Goal: Obtain resource: Download file/media

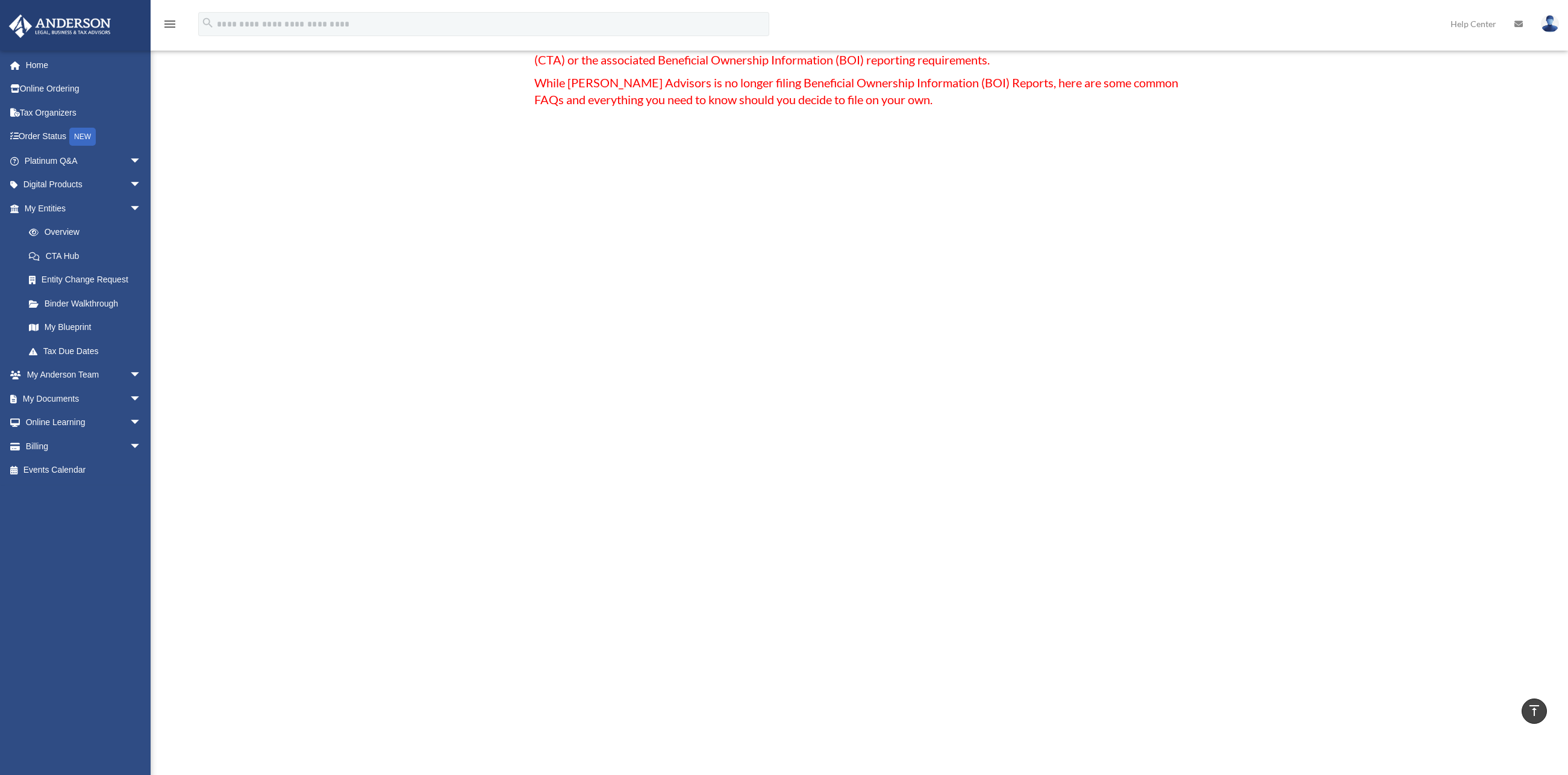
scroll to position [108, 0]
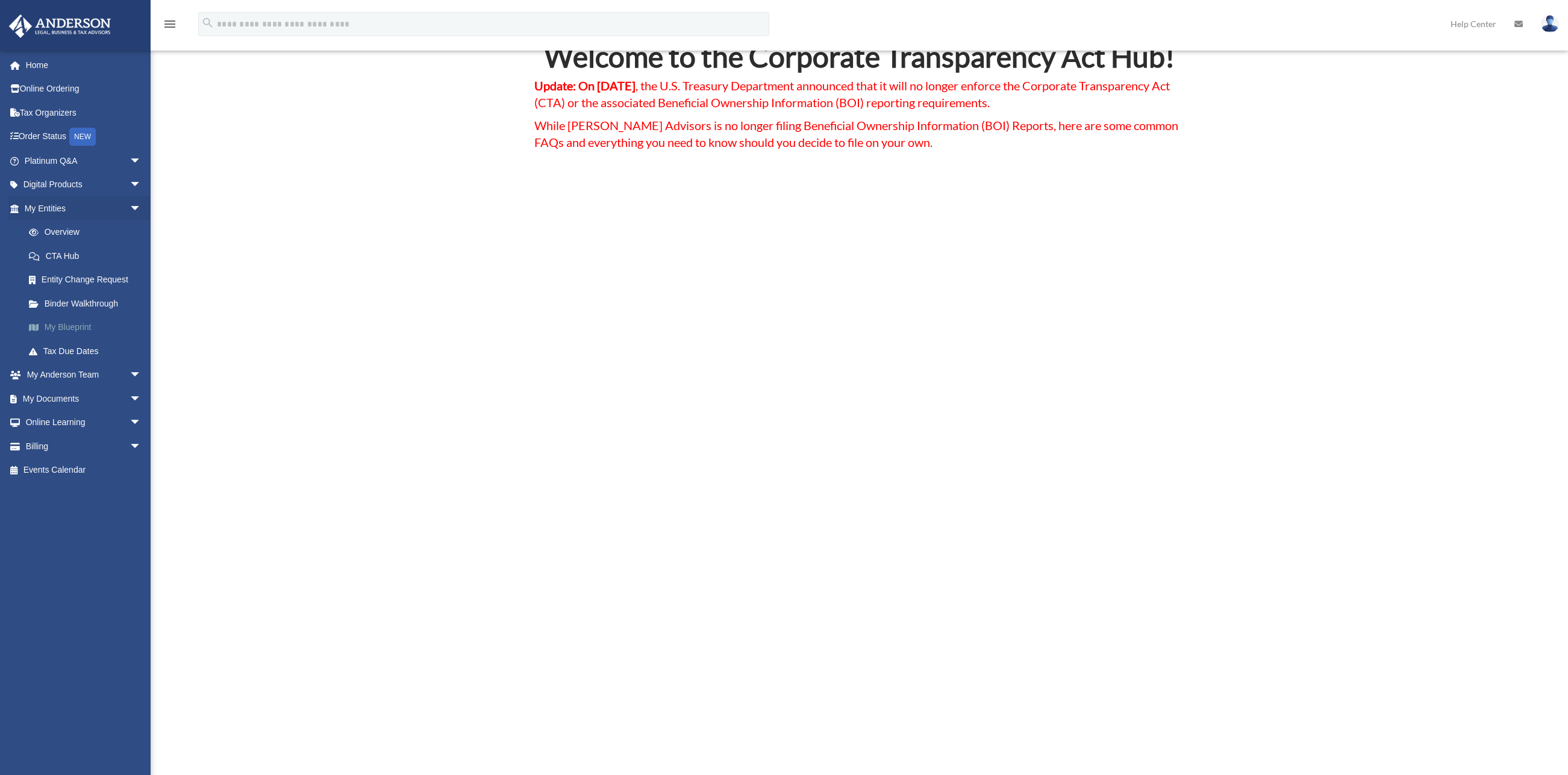
click at [60, 330] on link "My Blueprint" at bounding box center [87, 327] width 142 height 24
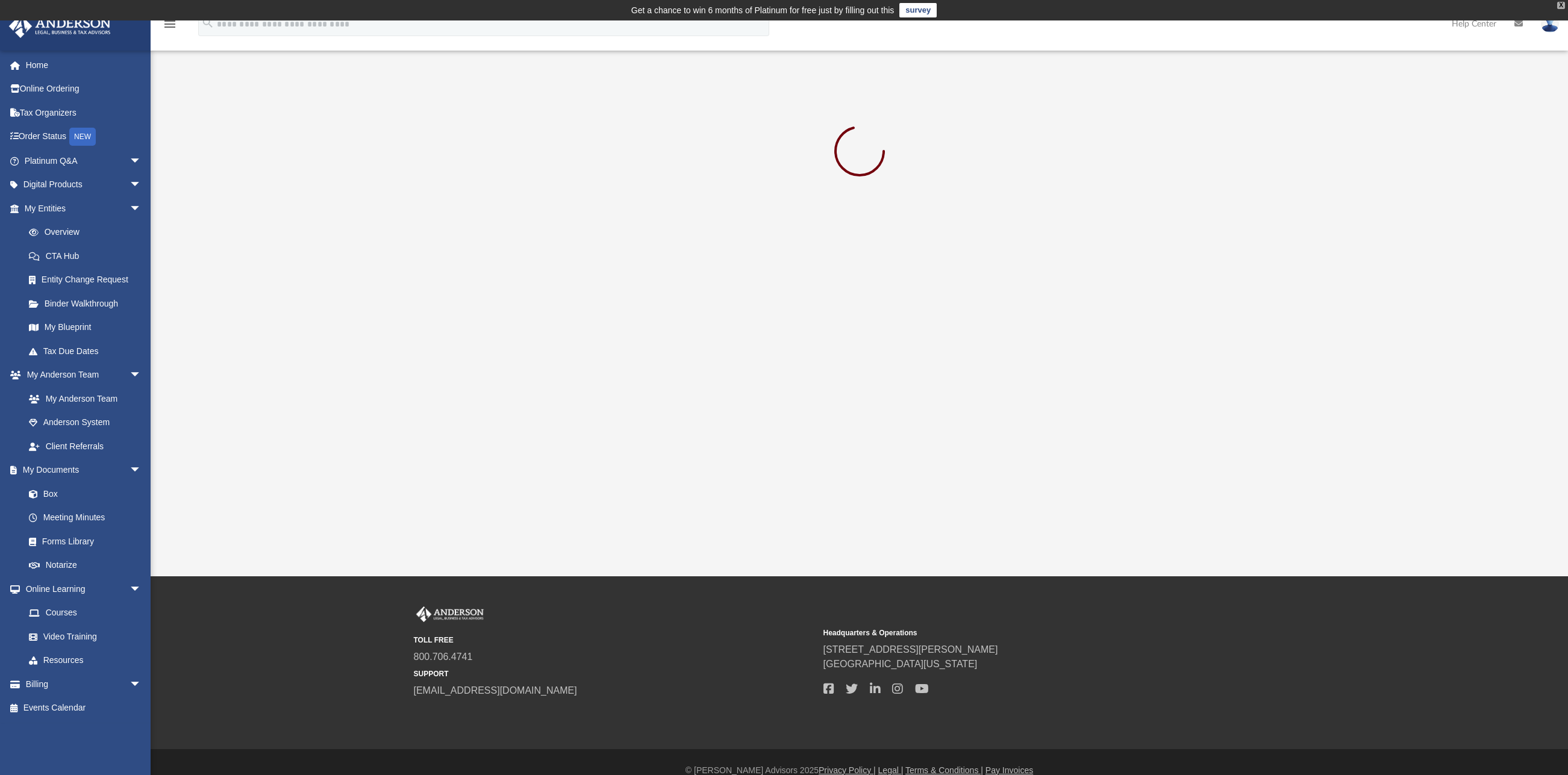
click at [1561, 8] on div "X" at bounding box center [1561, 5] width 8 height 7
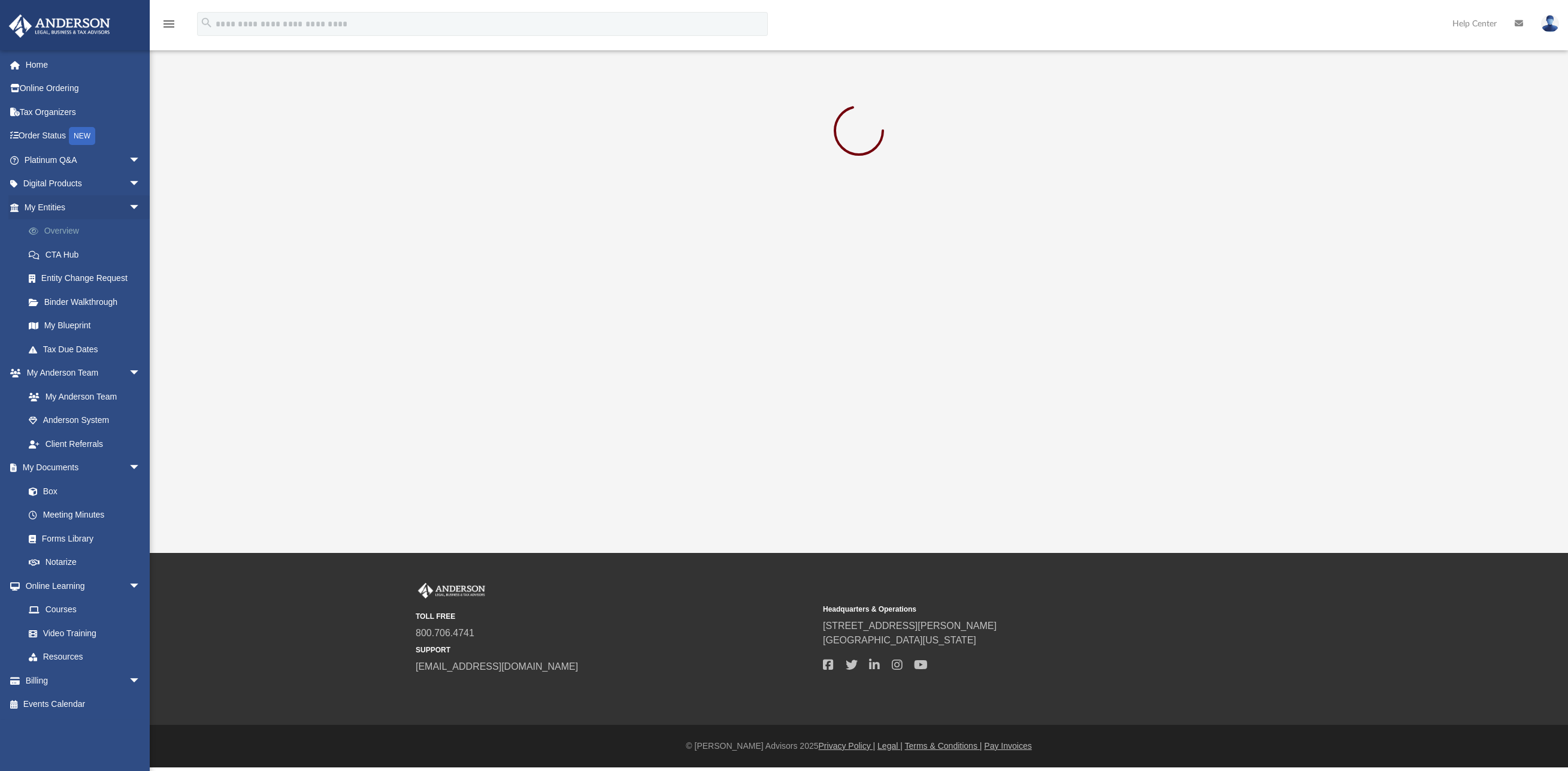
click at [67, 232] on link "Overview" at bounding box center [87, 231] width 142 height 24
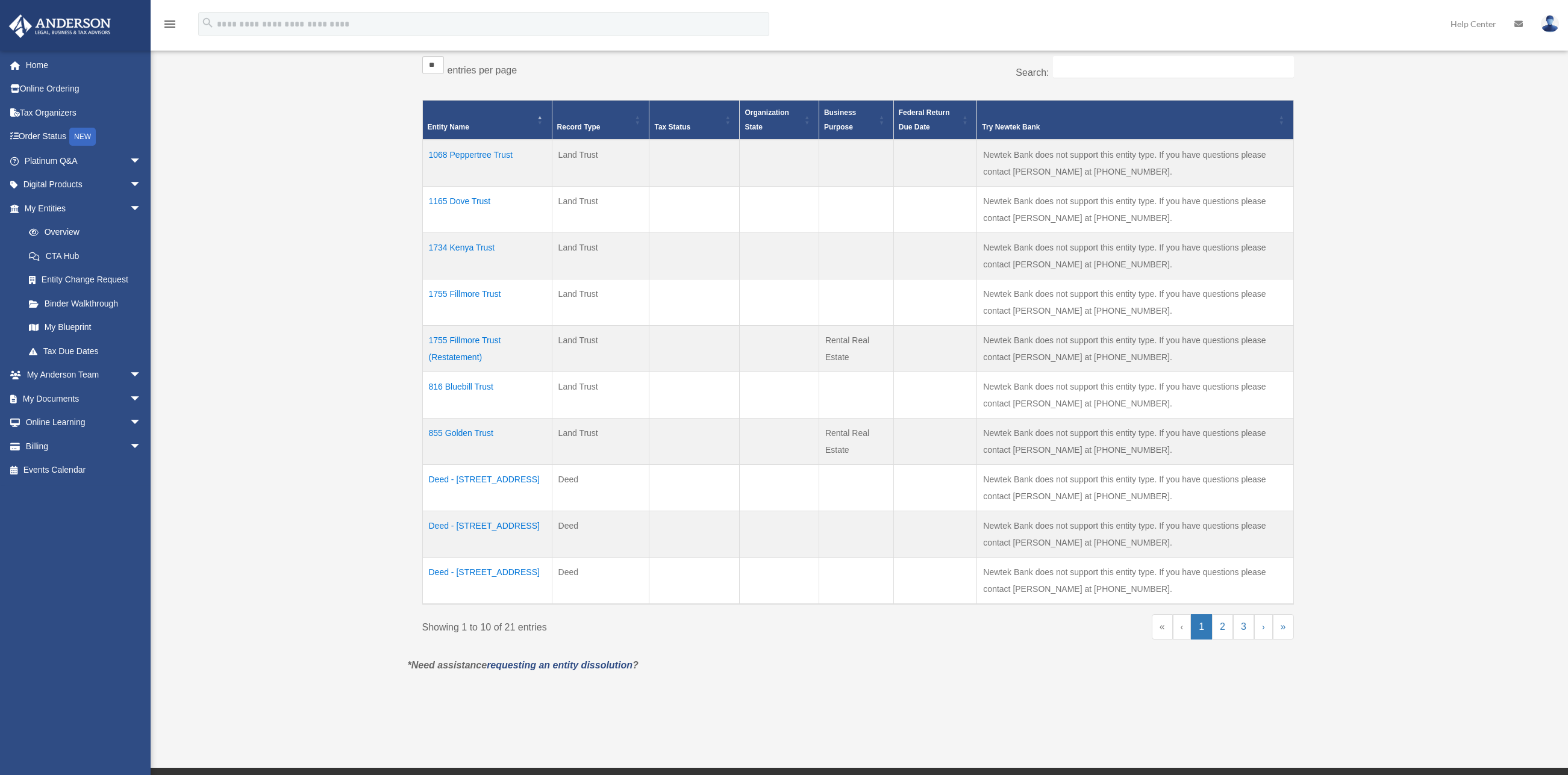
scroll to position [326, 0]
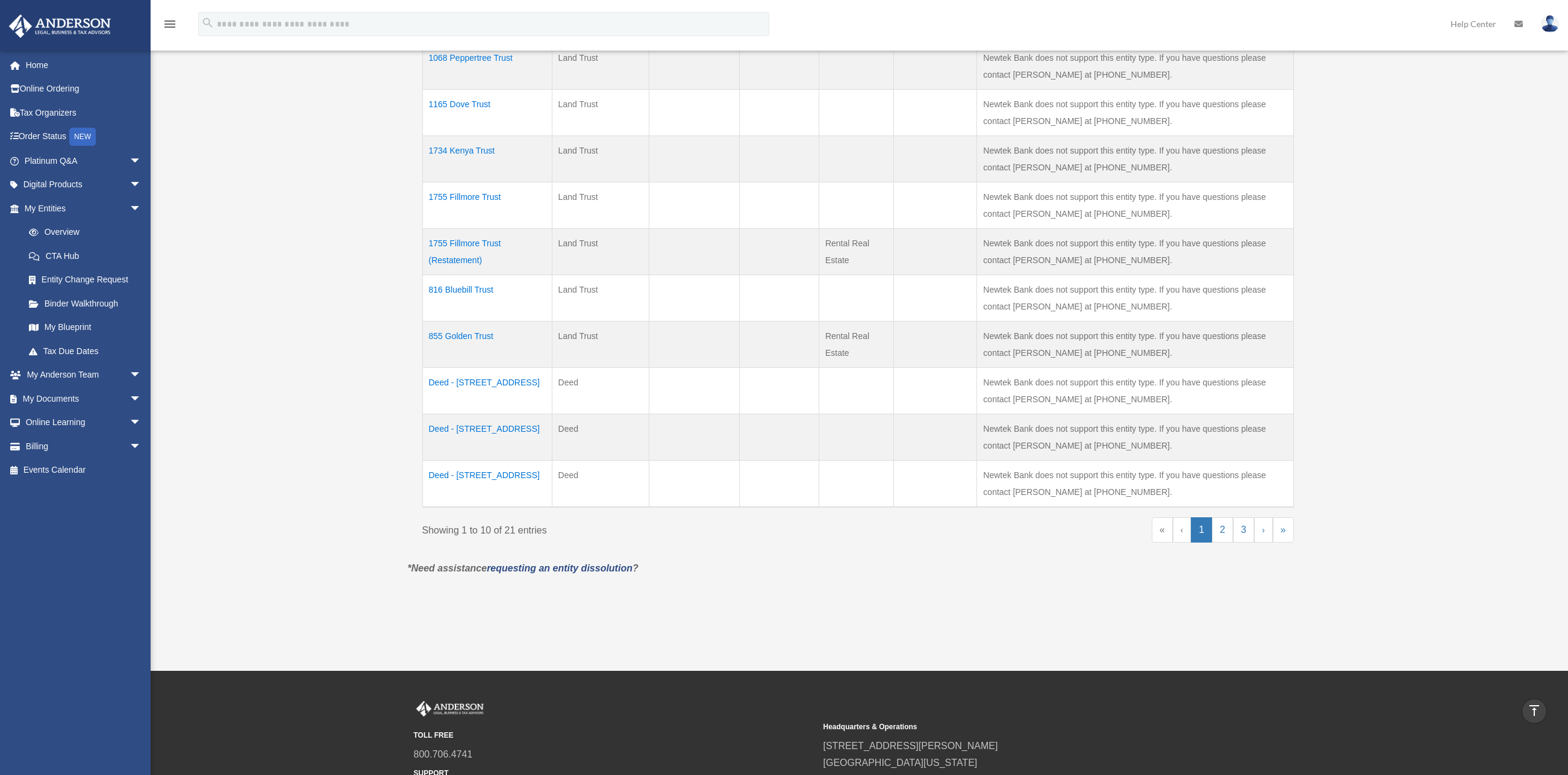
click at [477, 153] on td "1734 Kenya Trust" at bounding box center [487, 159] width 130 height 46
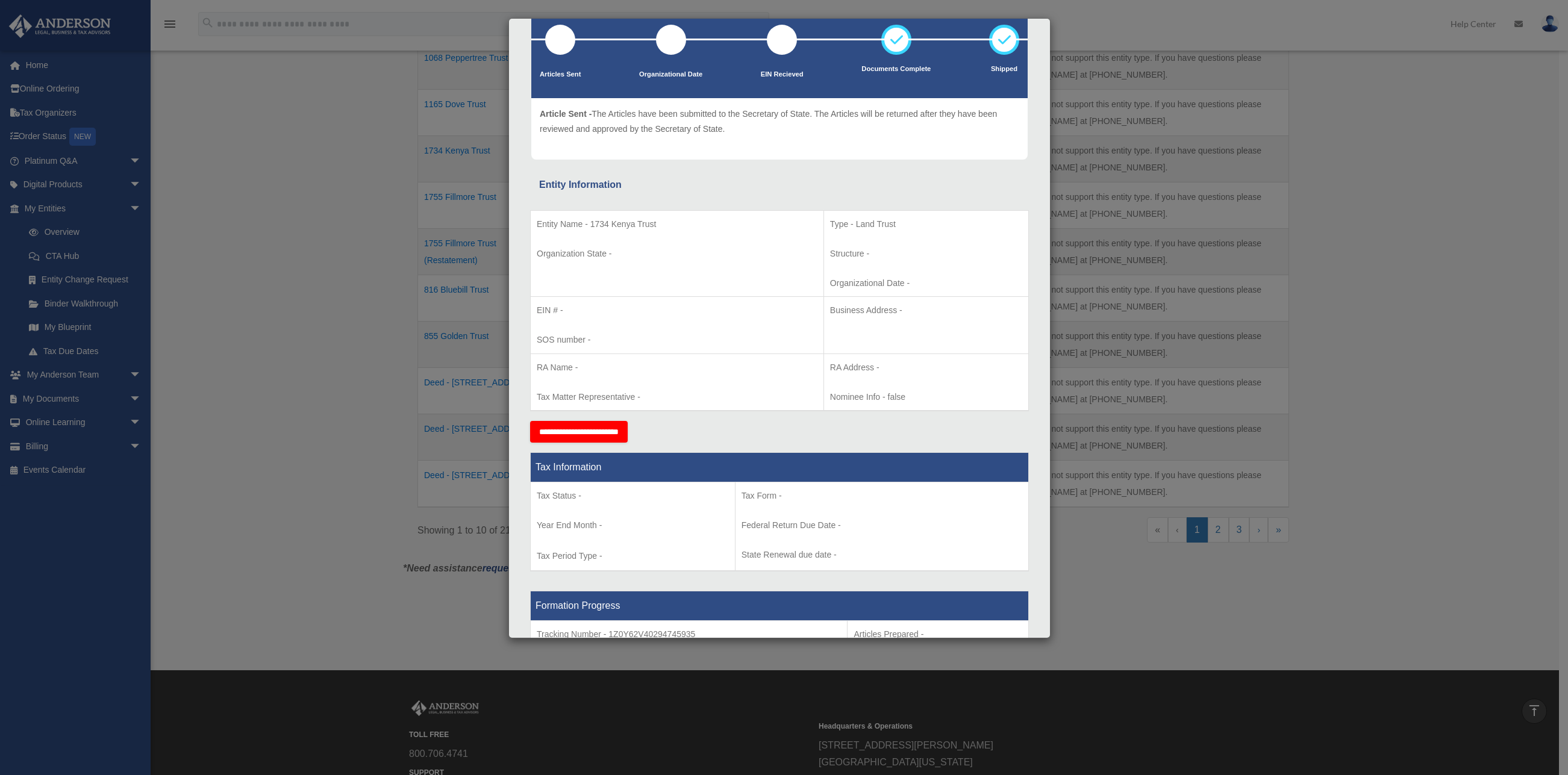
scroll to position [0, 0]
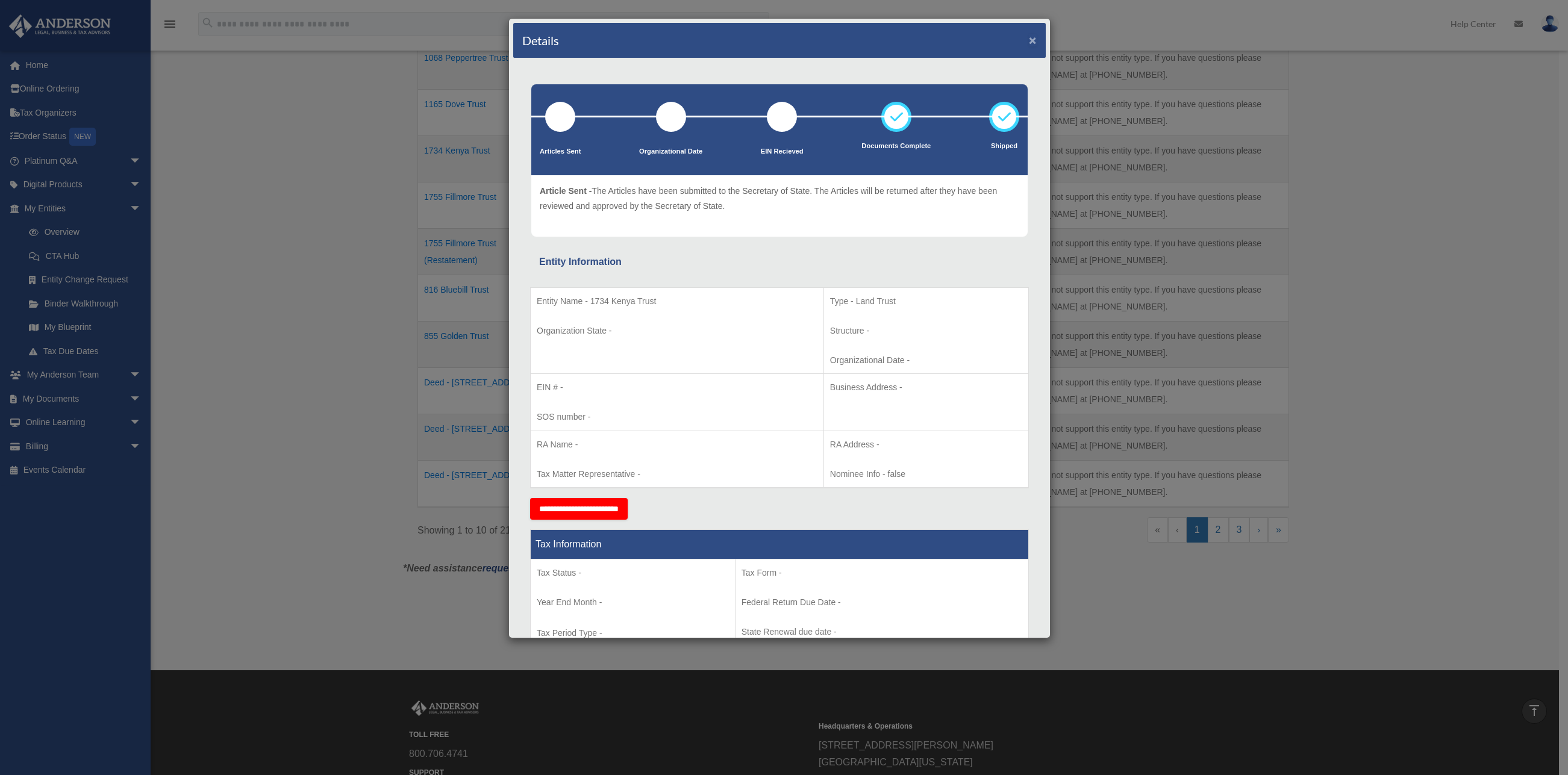
click at [1029, 36] on button "×" at bounding box center [1033, 40] width 8 height 13
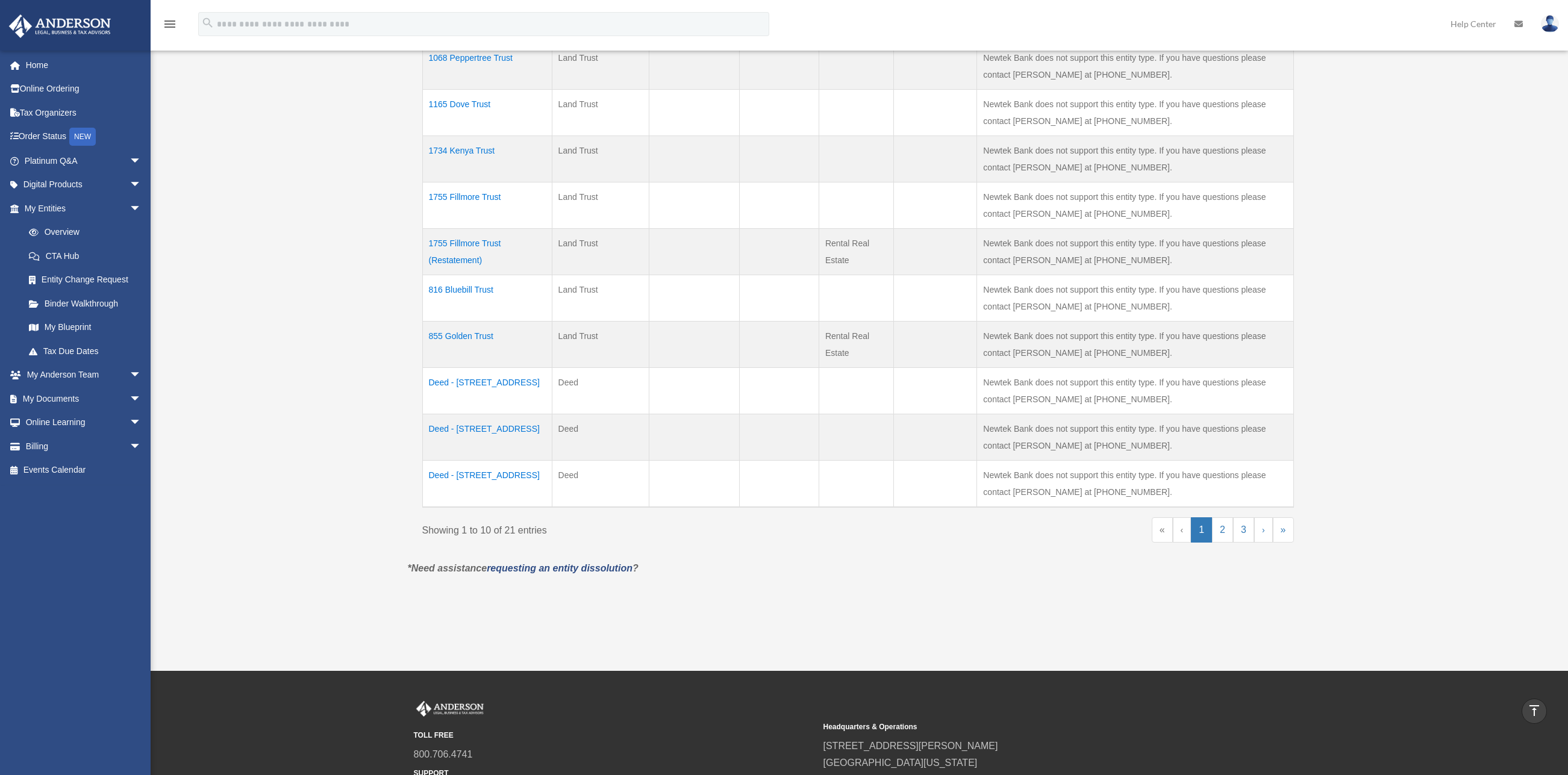
click at [464, 202] on td "1755 Fillmore Trust" at bounding box center [487, 205] width 130 height 46
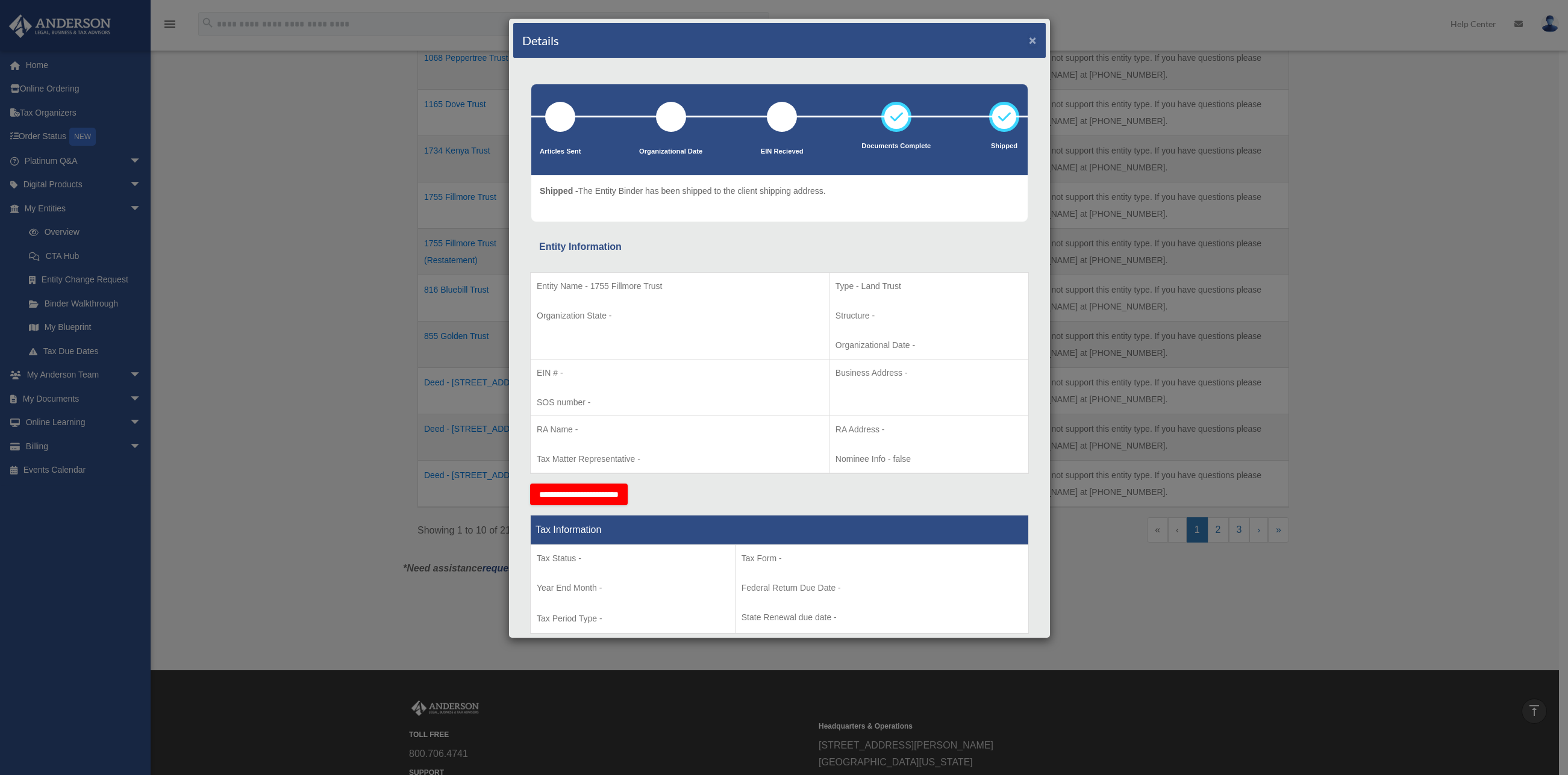
click at [1029, 41] on button "×" at bounding box center [1033, 40] width 8 height 13
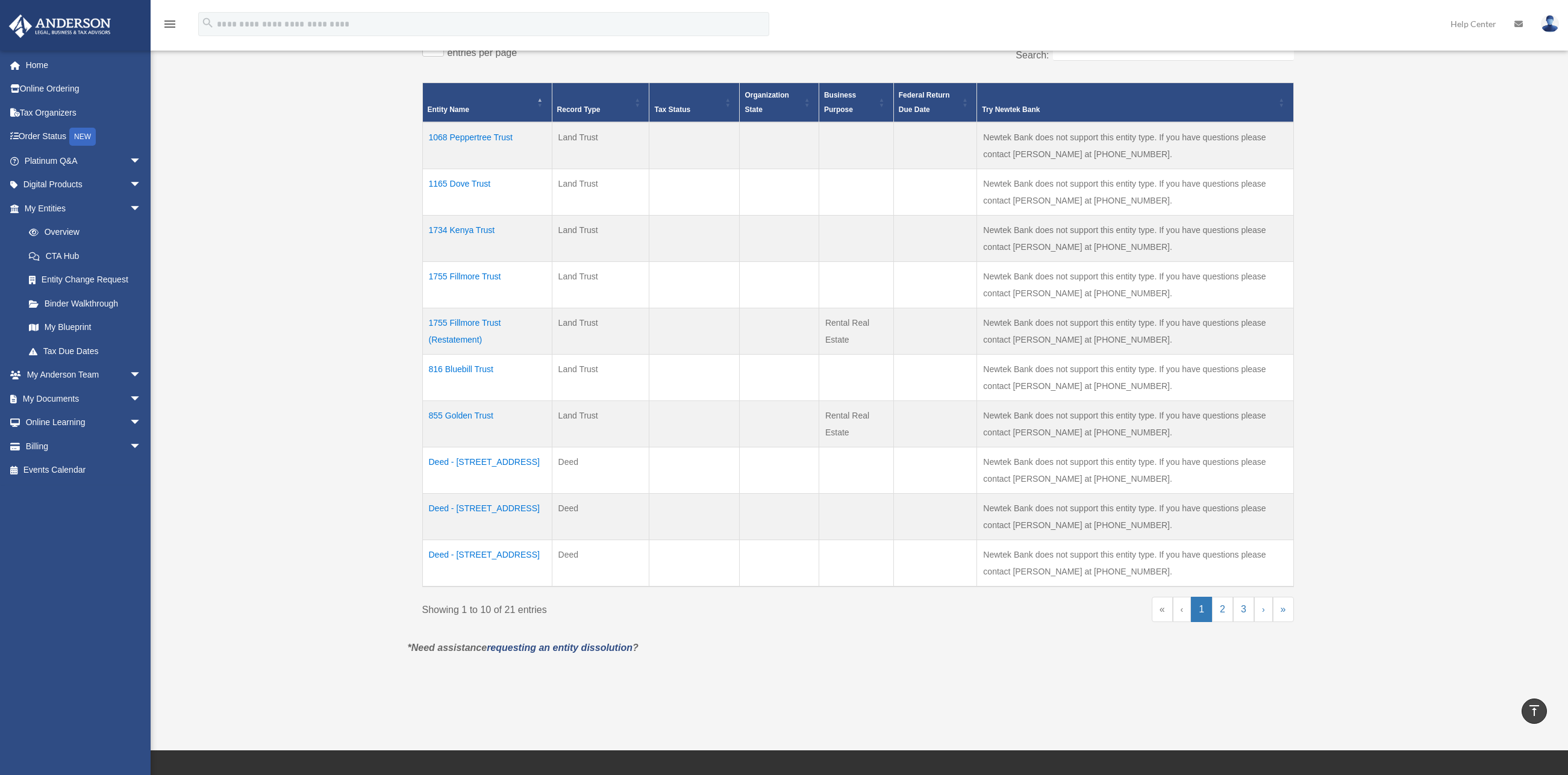
scroll to position [217, 0]
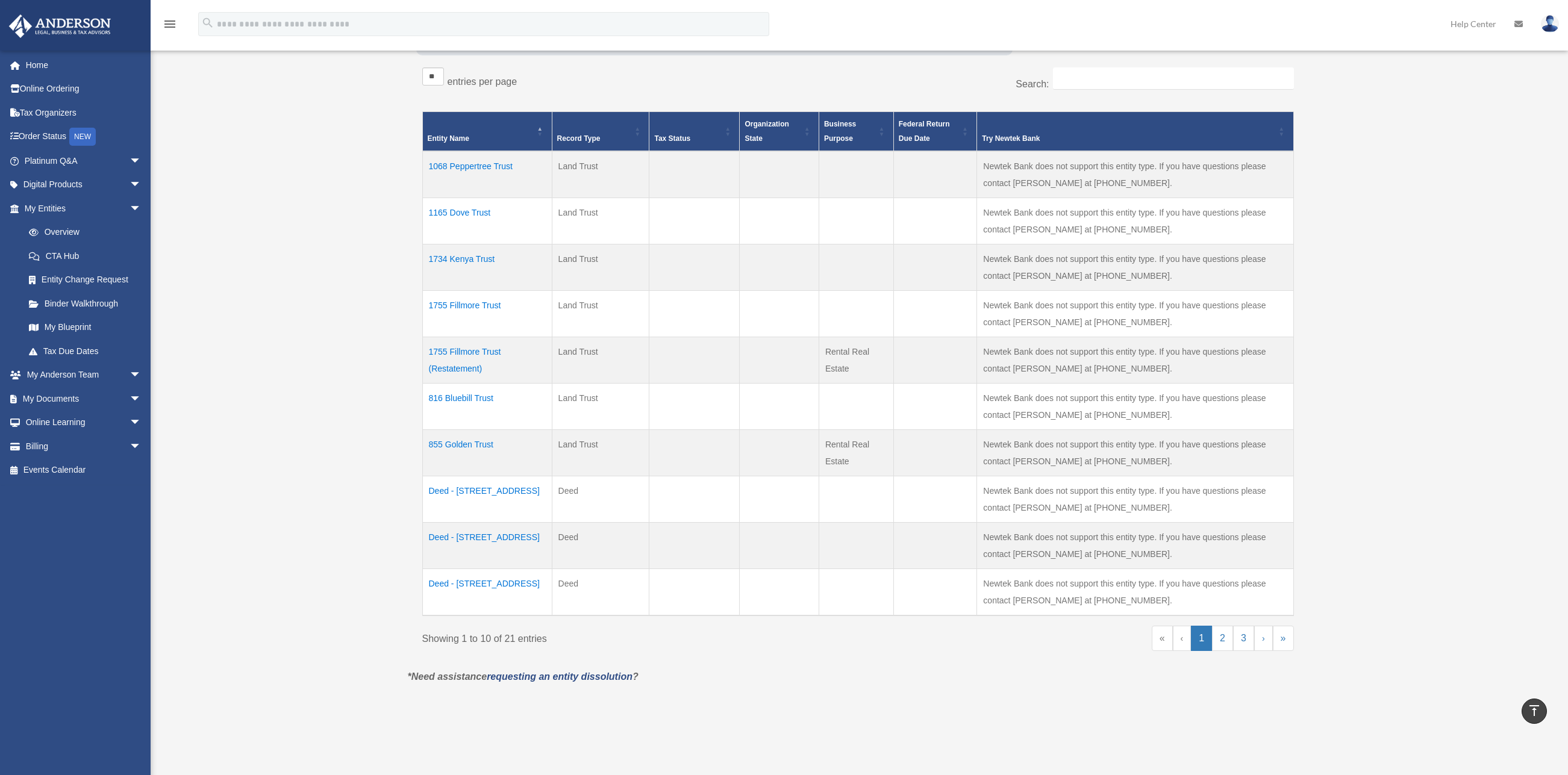
click at [480, 214] on td "1165 Dove Trust" at bounding box center [487, 222] width 130 height 46
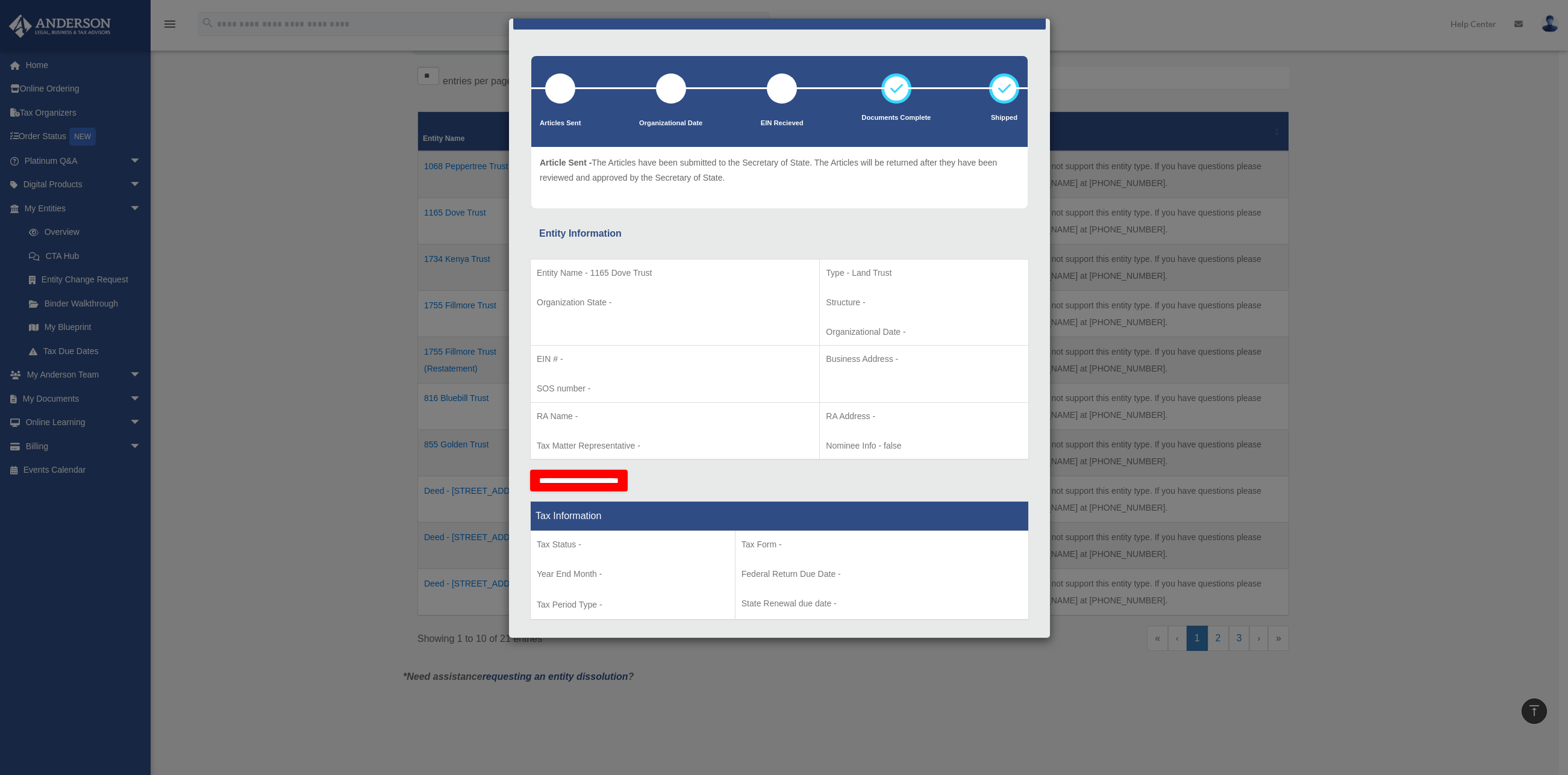
scroll to position [0, 0]
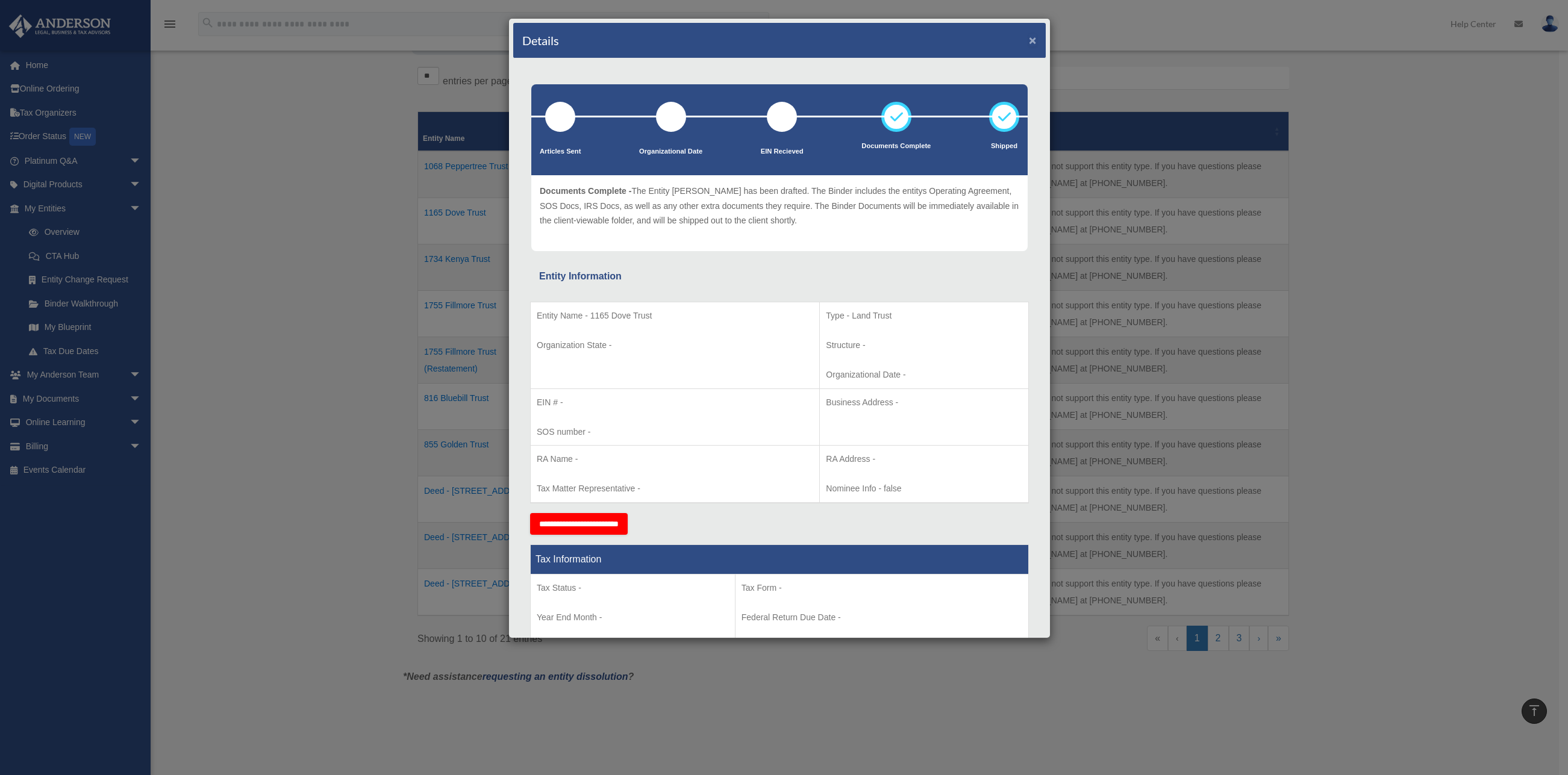
click at [1029, 42] on button "×" at bounding box center [1033, 40] width 8 height 13
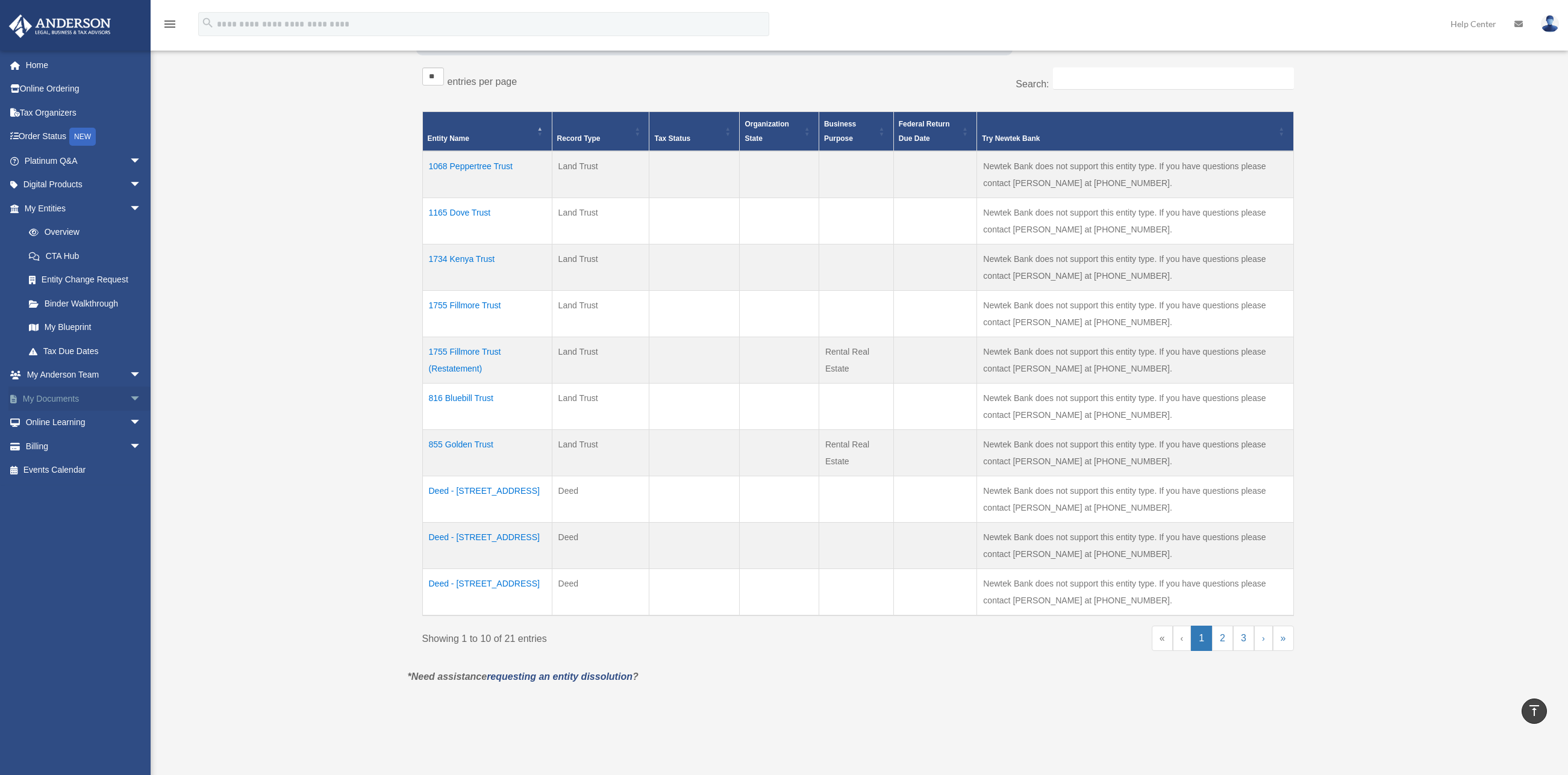
click at [130, 399] on span "arrow_drop_down" at bounding box center [141, 398] width 24 height 24
click at [48, 425] on link "Box" at bounding box center [87, 422] width 142 height 24
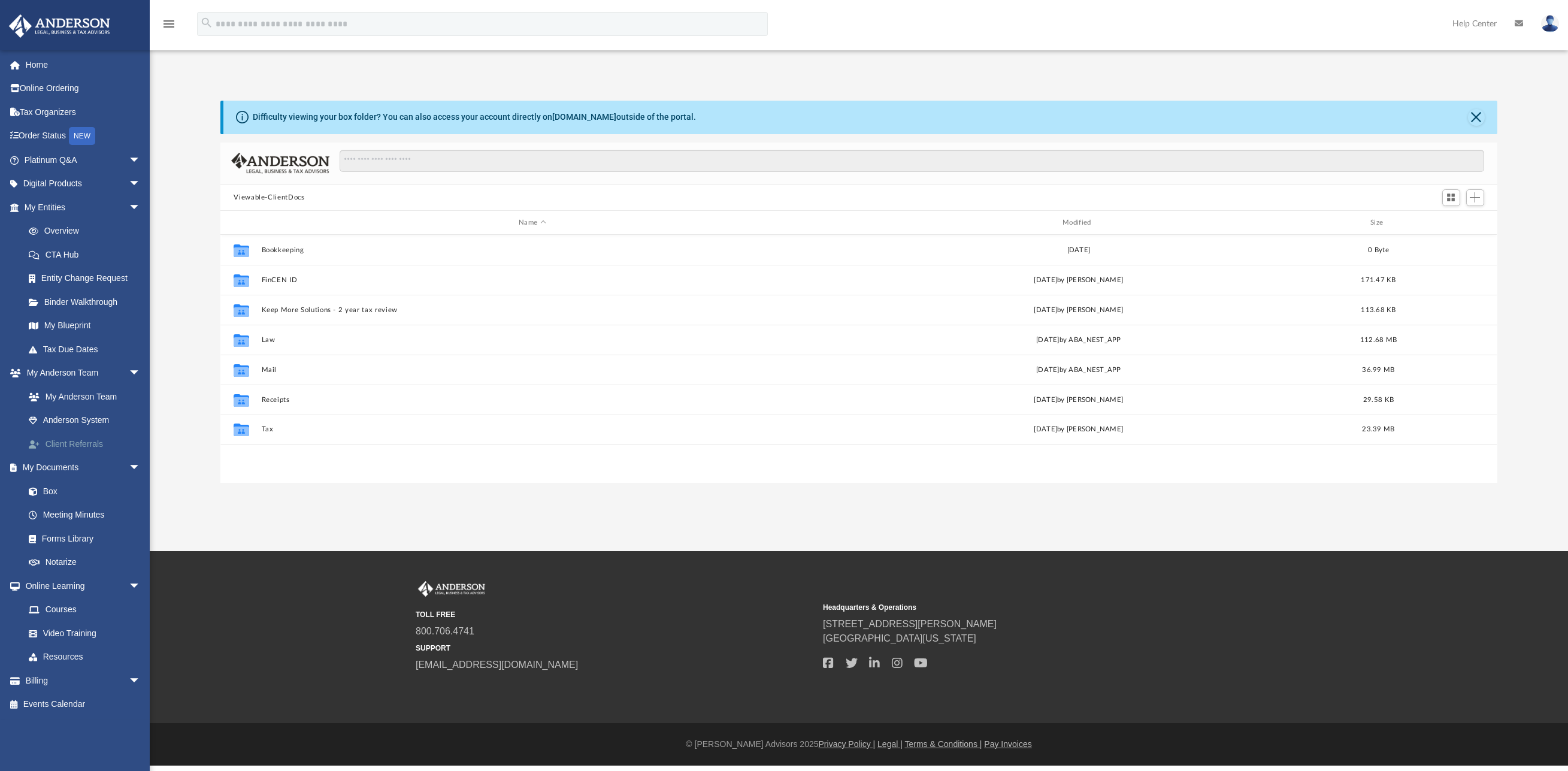
scroll to position [264, 1267]
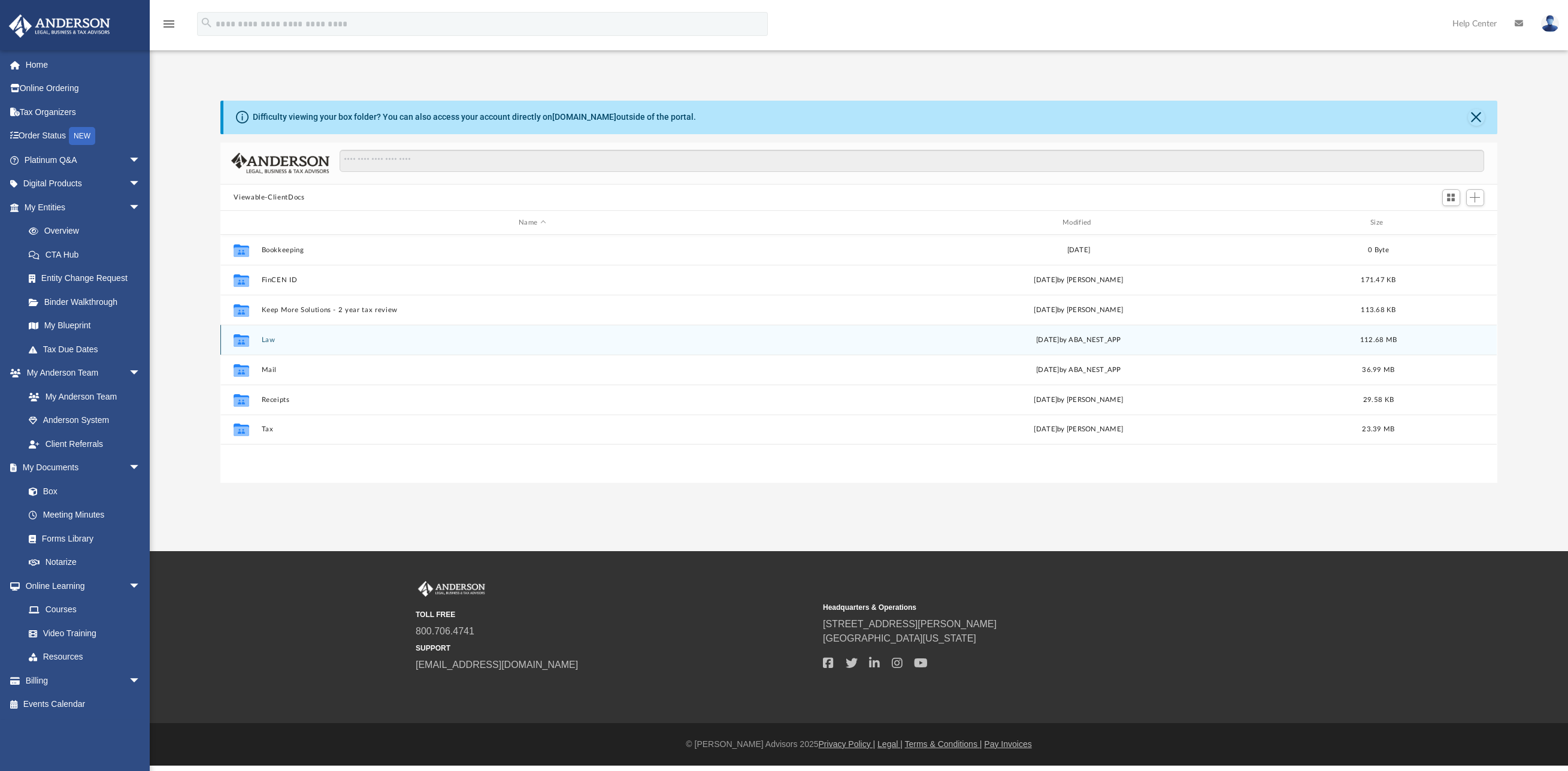
click at [243, 340] on icon "grid" at bounding box center [241, 340] width 15 height 13
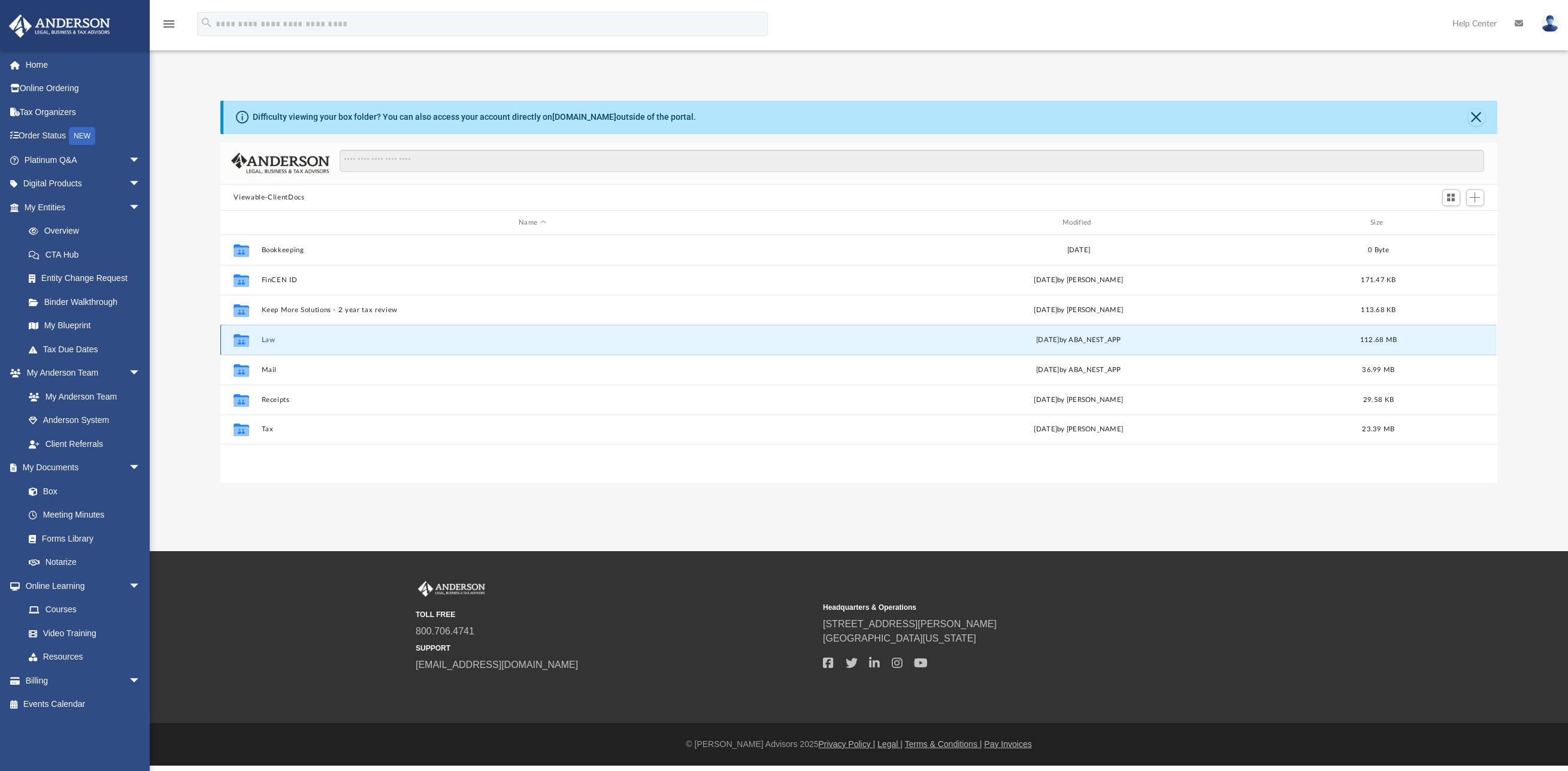
click at [243, 340] on icon "grid" at bounding box center [241, 340] width 15 height 13
click at [267, 338] on button "Law" at bounding box center [533, 340] width 541 height 8
click at [269, 338] on button "Law" at bounding box center [533, 340] width 541 height 8
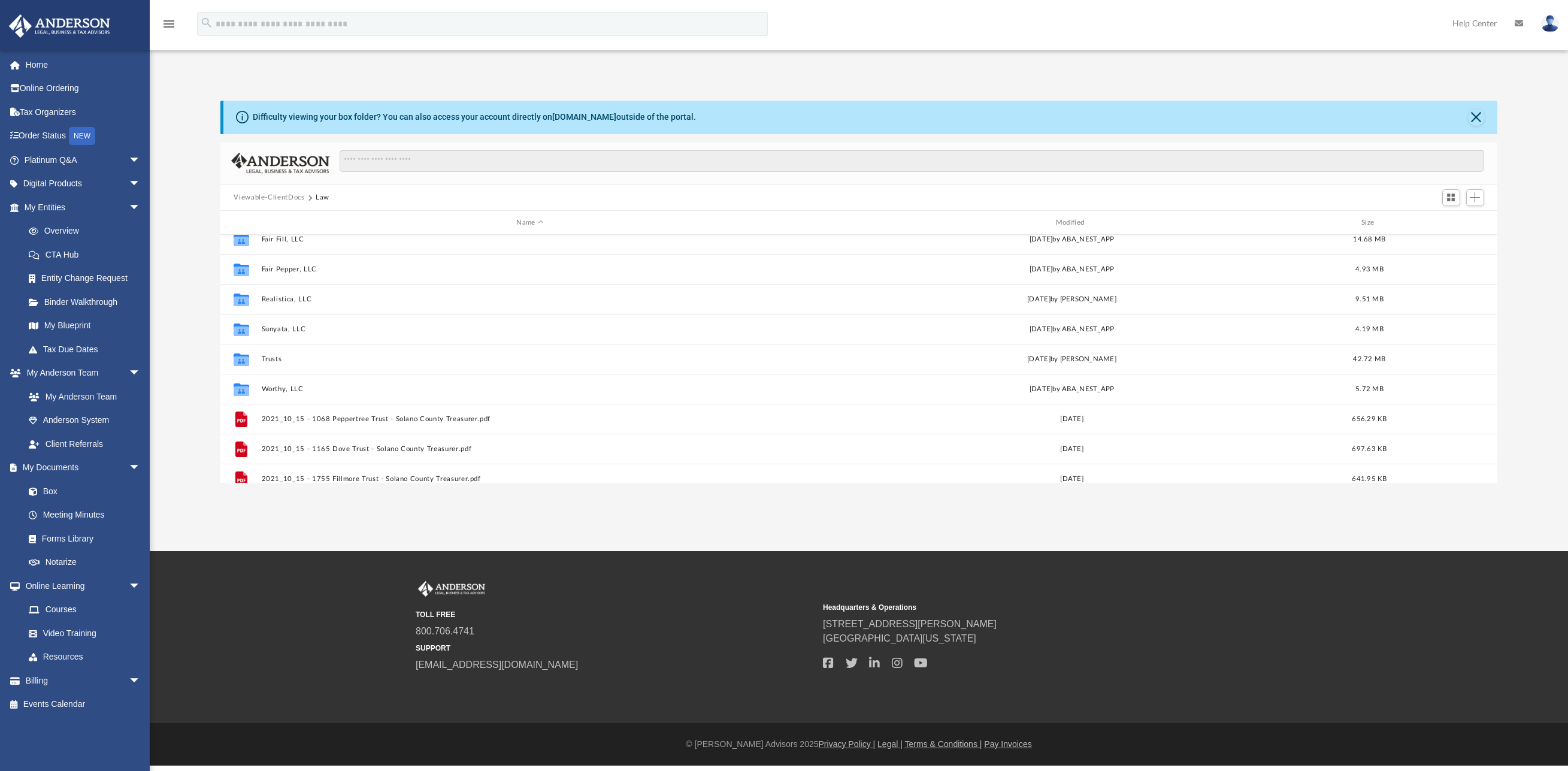
scroll to position [201, 0]
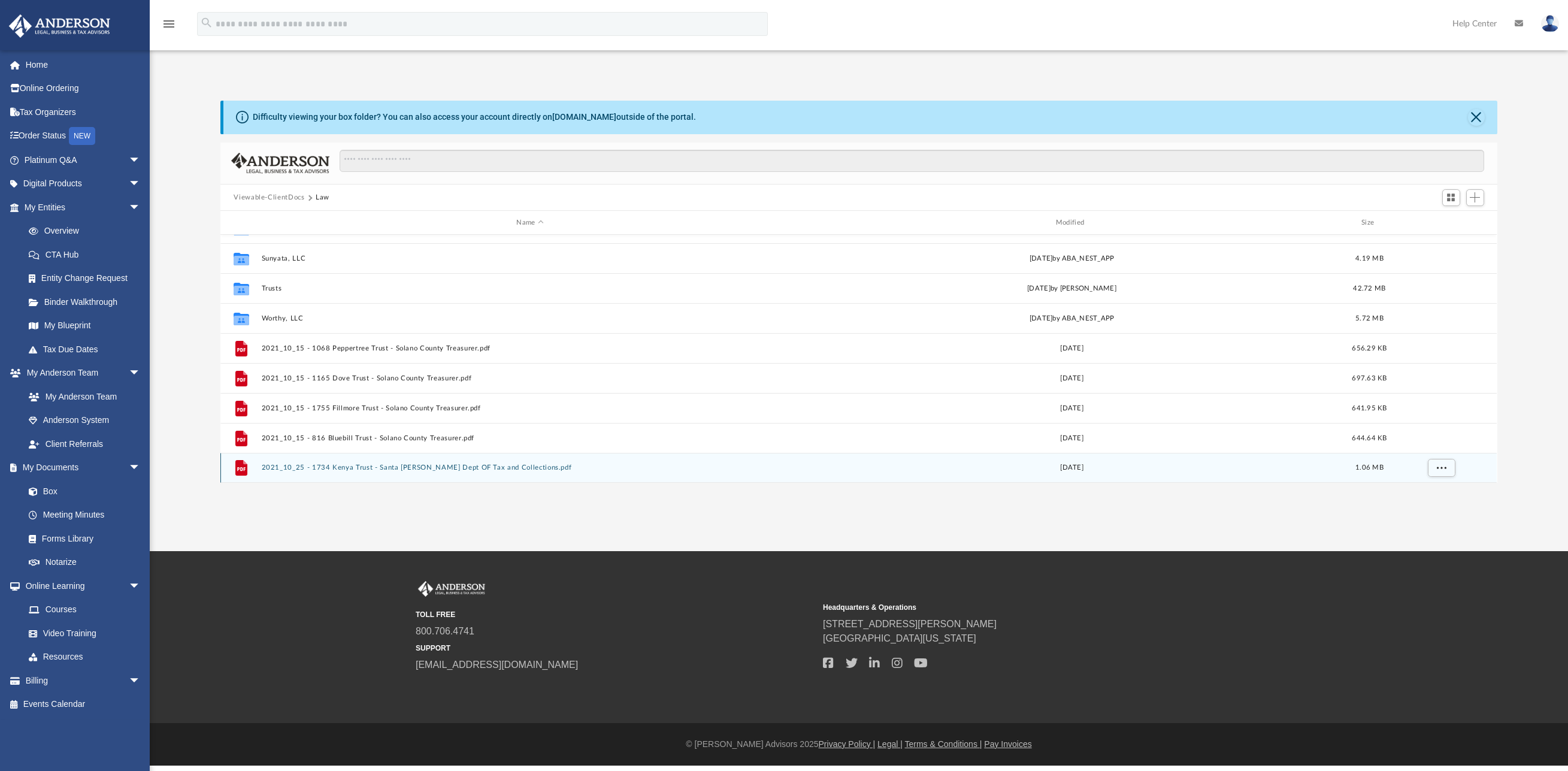
click at [375, 469] on button "2021_10_25 - 1734 Kenya Trust - Santa Clara Dept OF Tax and Collections.pdf" at bounding box center [530, 468] width 536 height 8
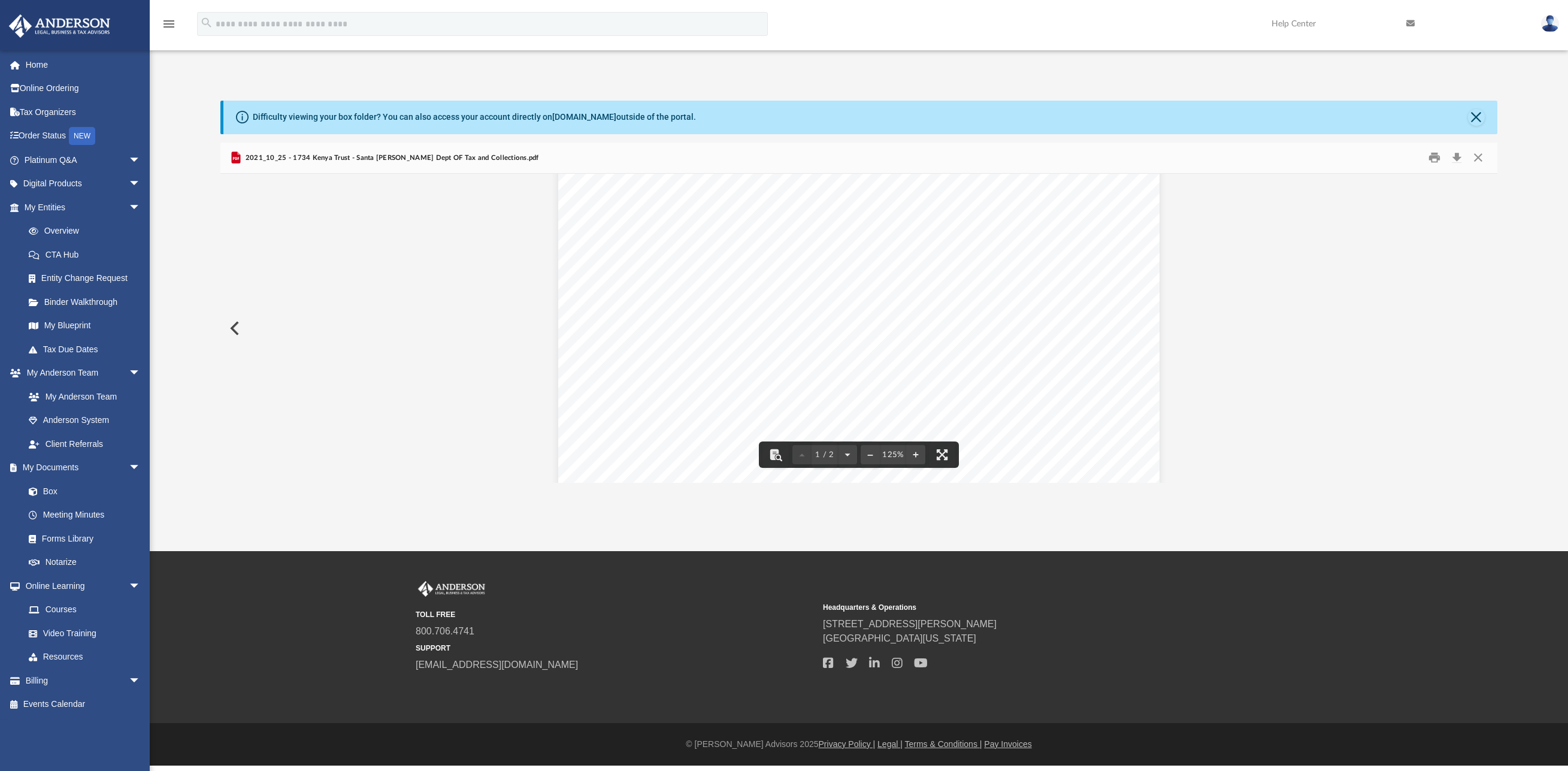
scroll to position [0, 0]
click at [1477, 118] on button "Close" at bounding box center [1476, 117] width 16 height 16
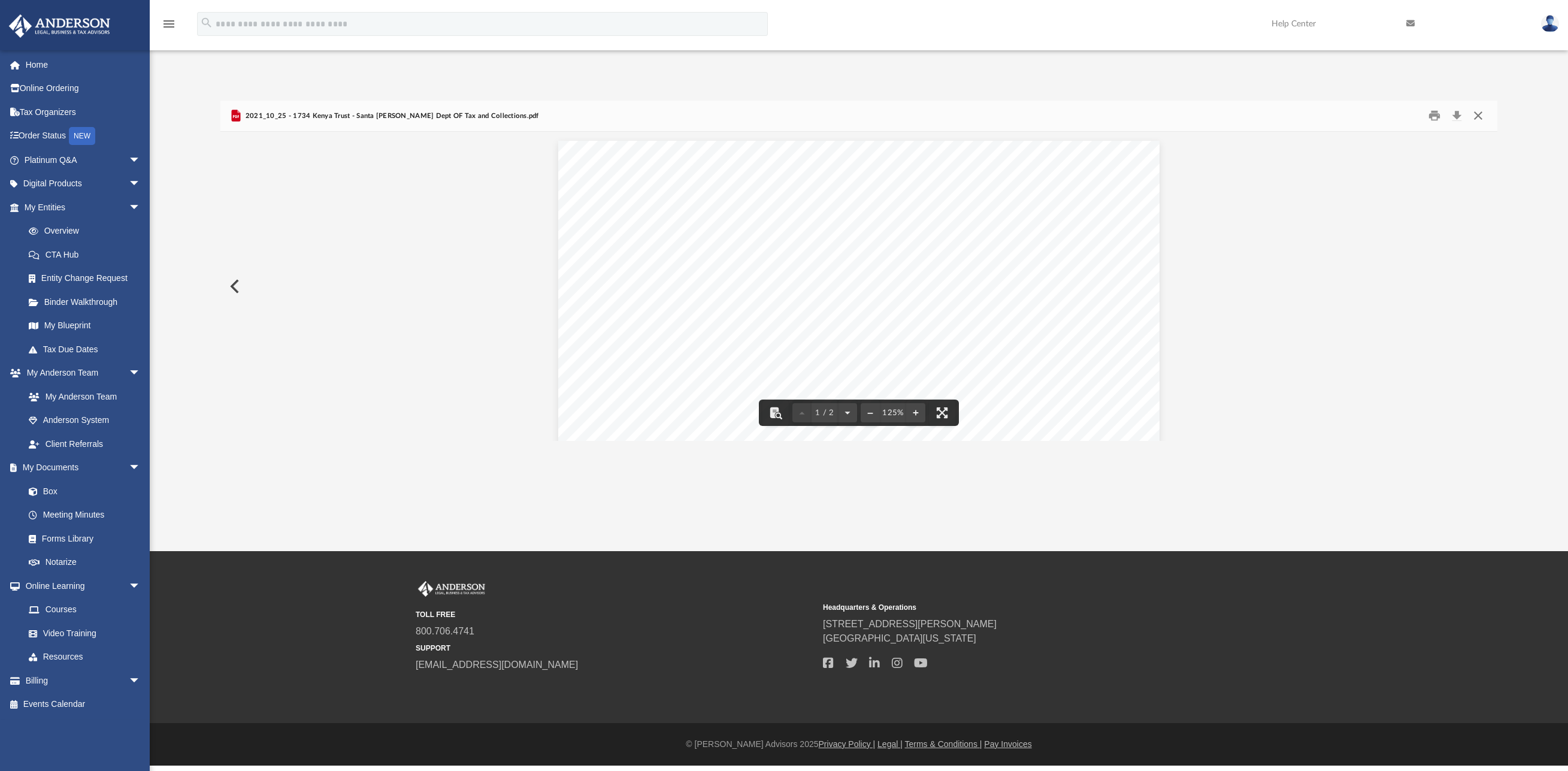
click at [1478, 113] on button "Close" at bounding box center [1477, 116] width 21 height 18
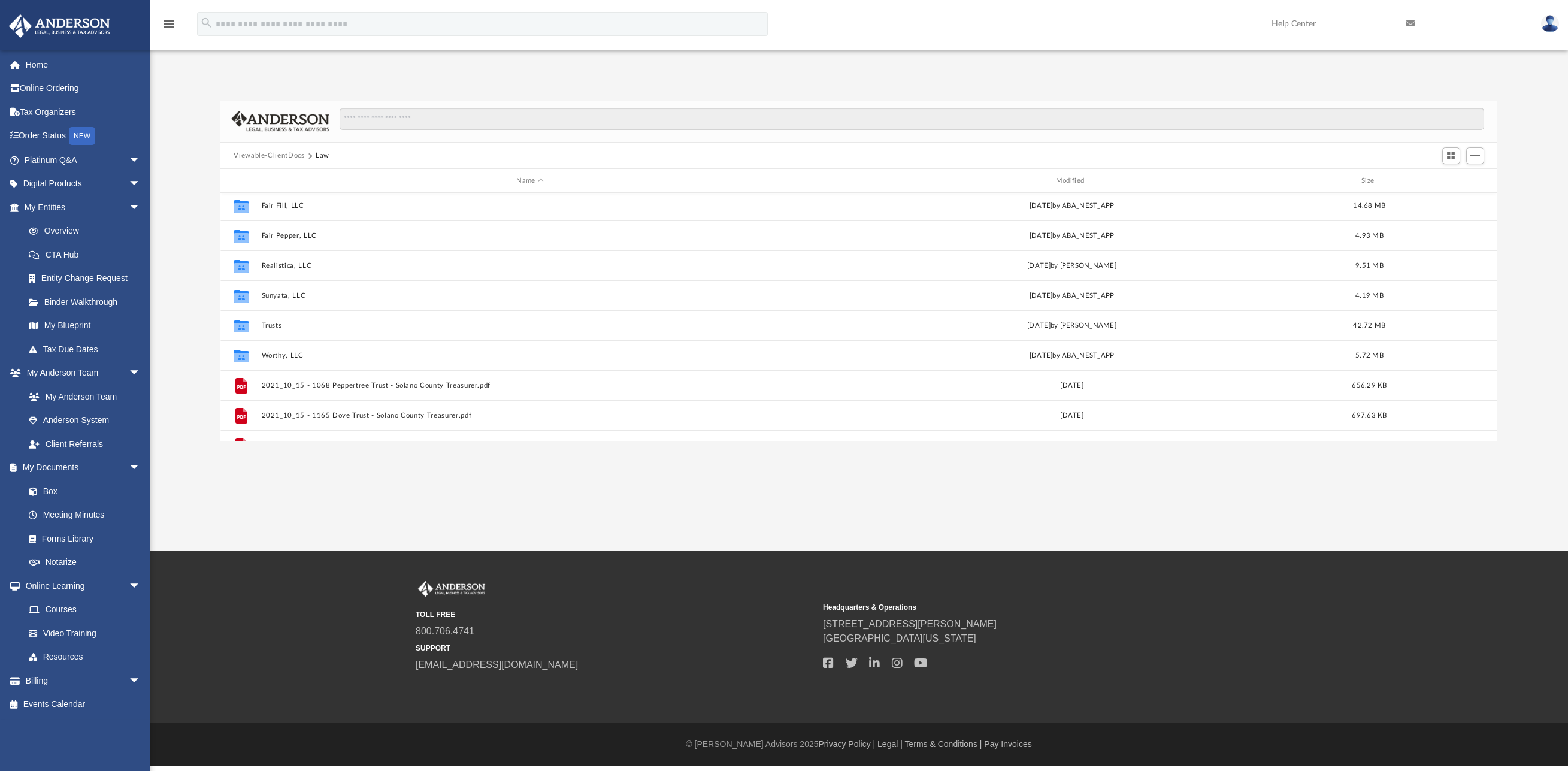
scroll to position [93, 0]
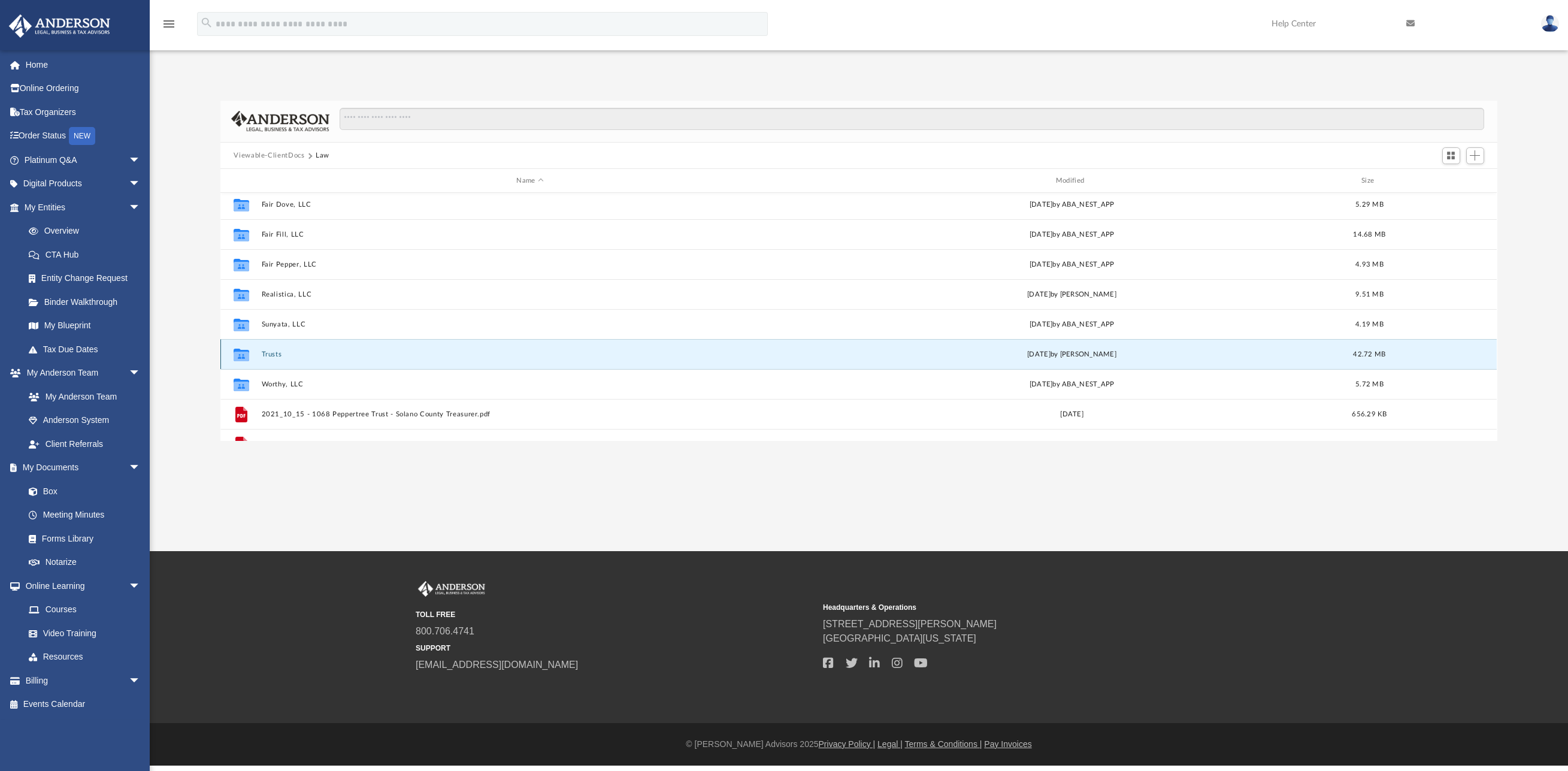
click at [263, 353] on button "Trusts" at bounding box center [530, 355] width 536 height 8
click at [264, 354] on button "Trusts" at bounding box center [530, 355] width 536 height 8
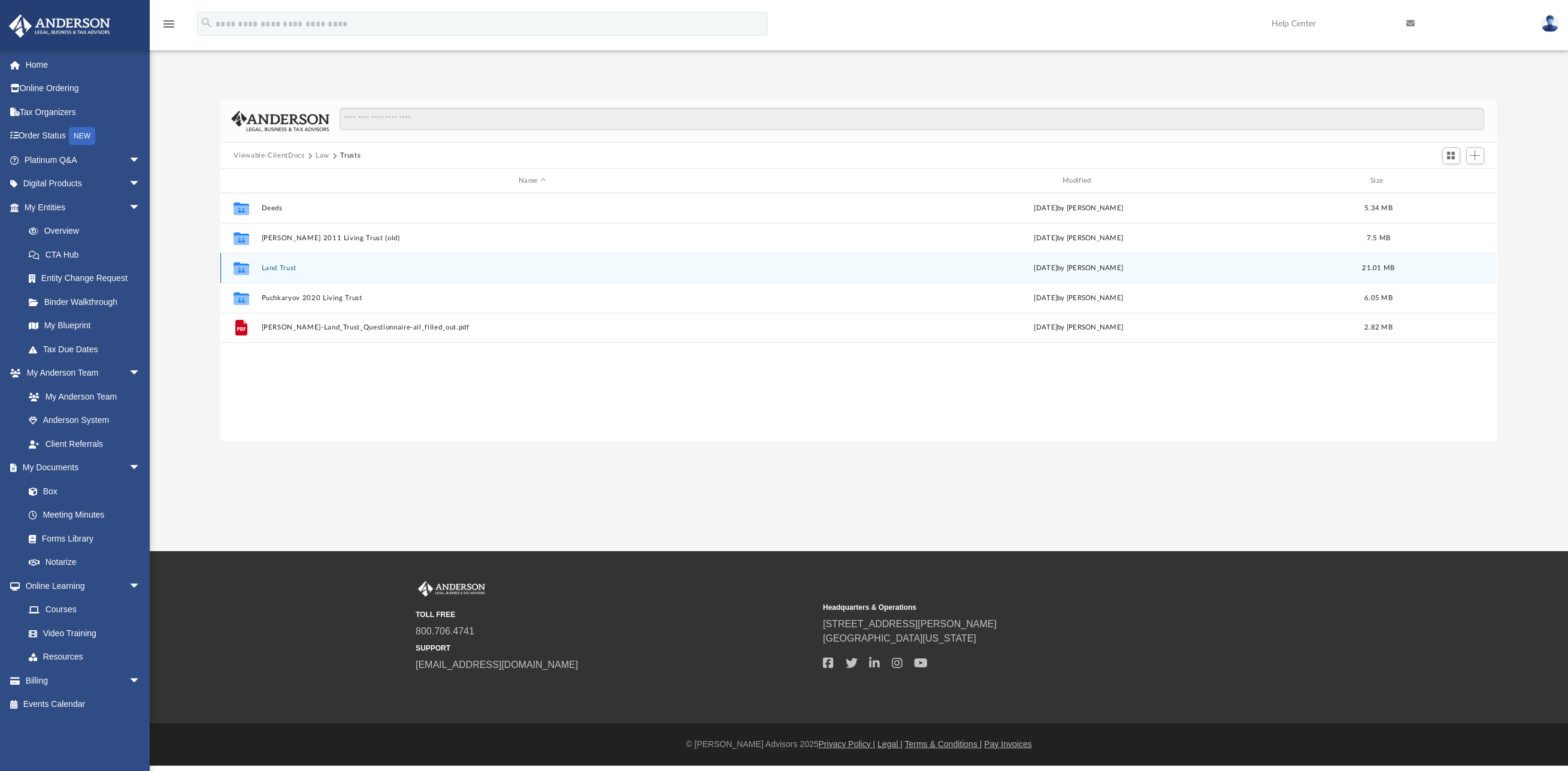
click at [278, 268] on button "Land Trust" at bounding box center [533, 268] width 541 height 8
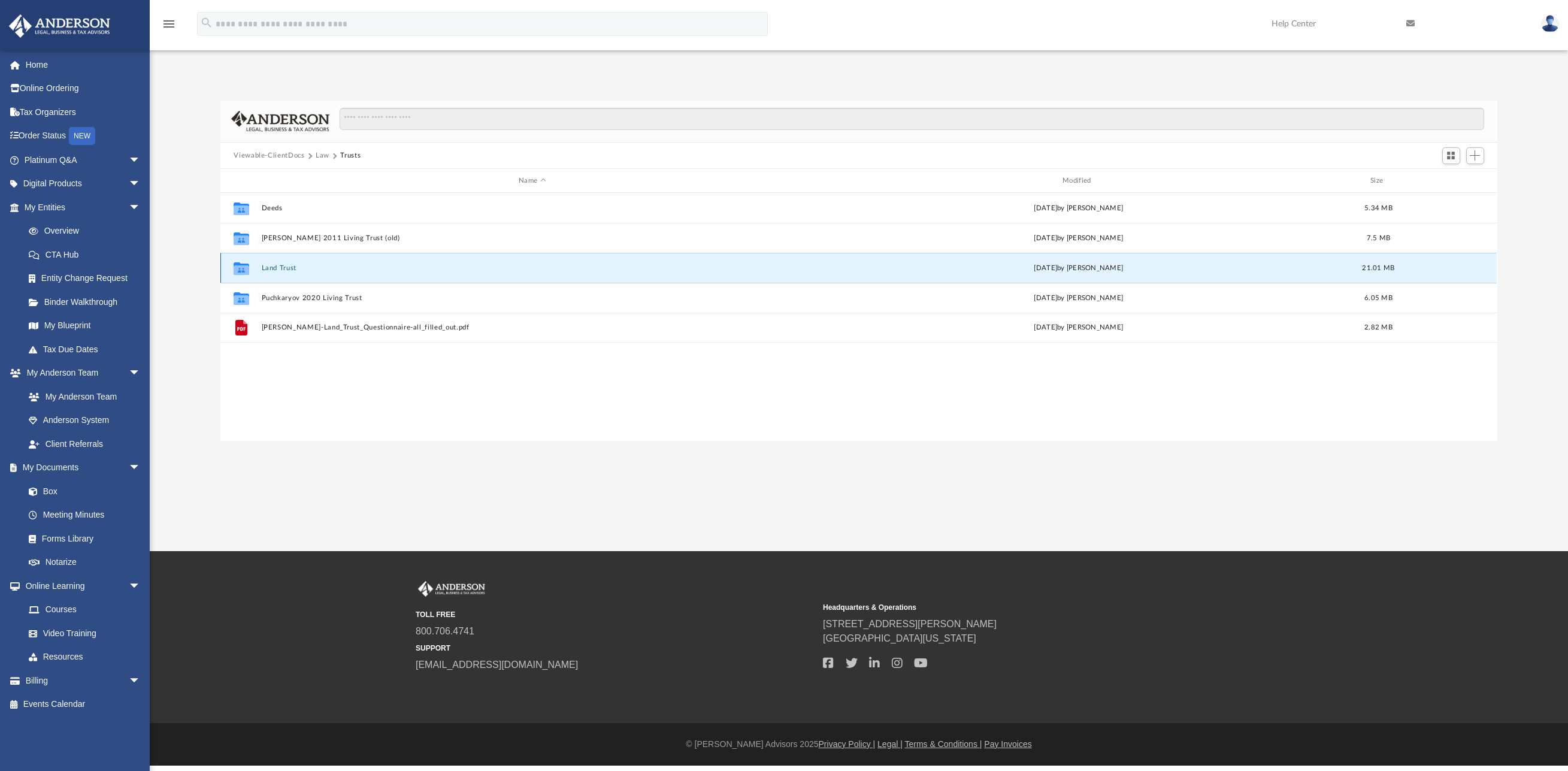
click at [279, 268] on button "Land Trust" at bounding box center [533, 268] width 541 height 8
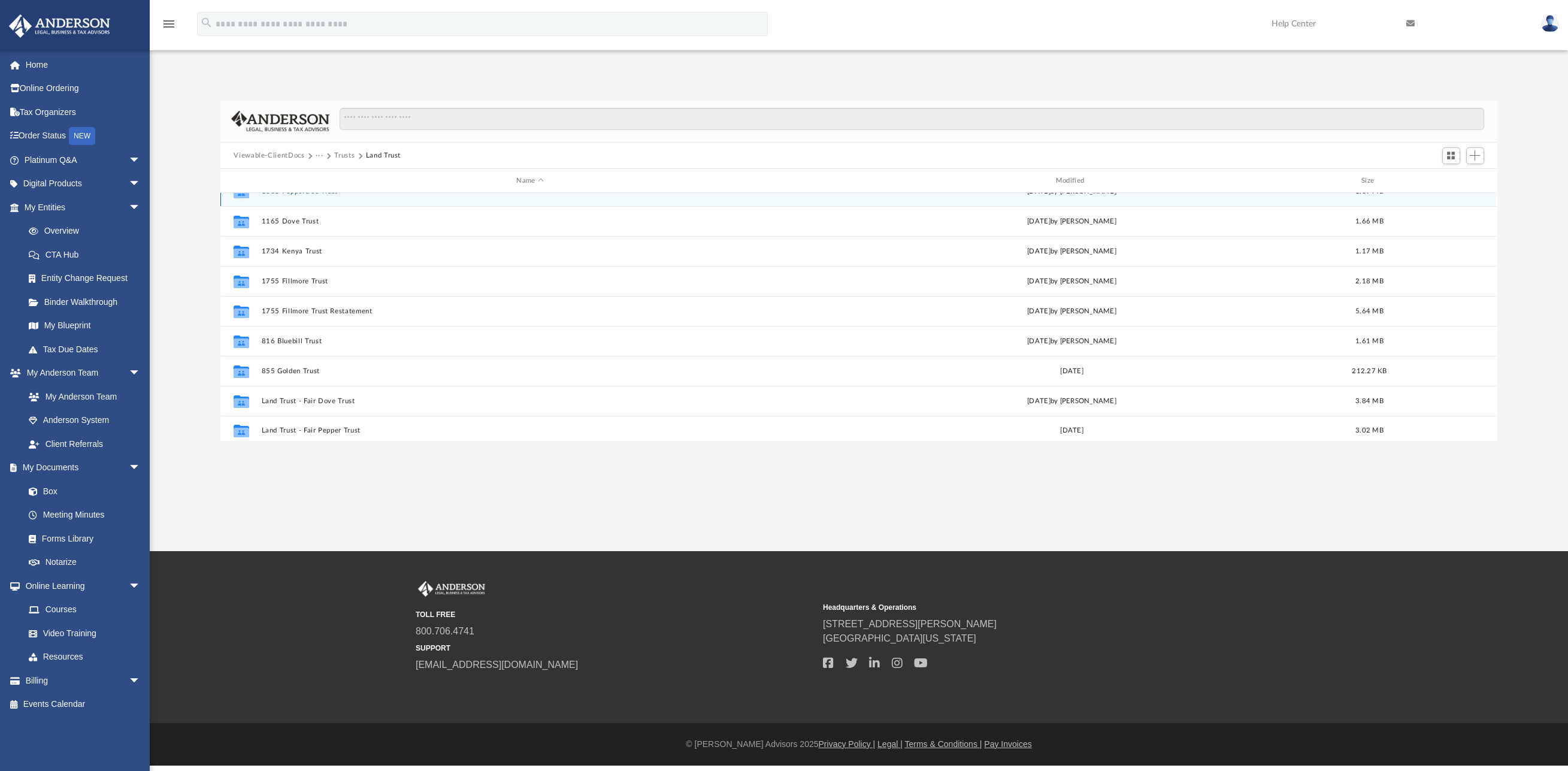
scroll to position [21, 0]
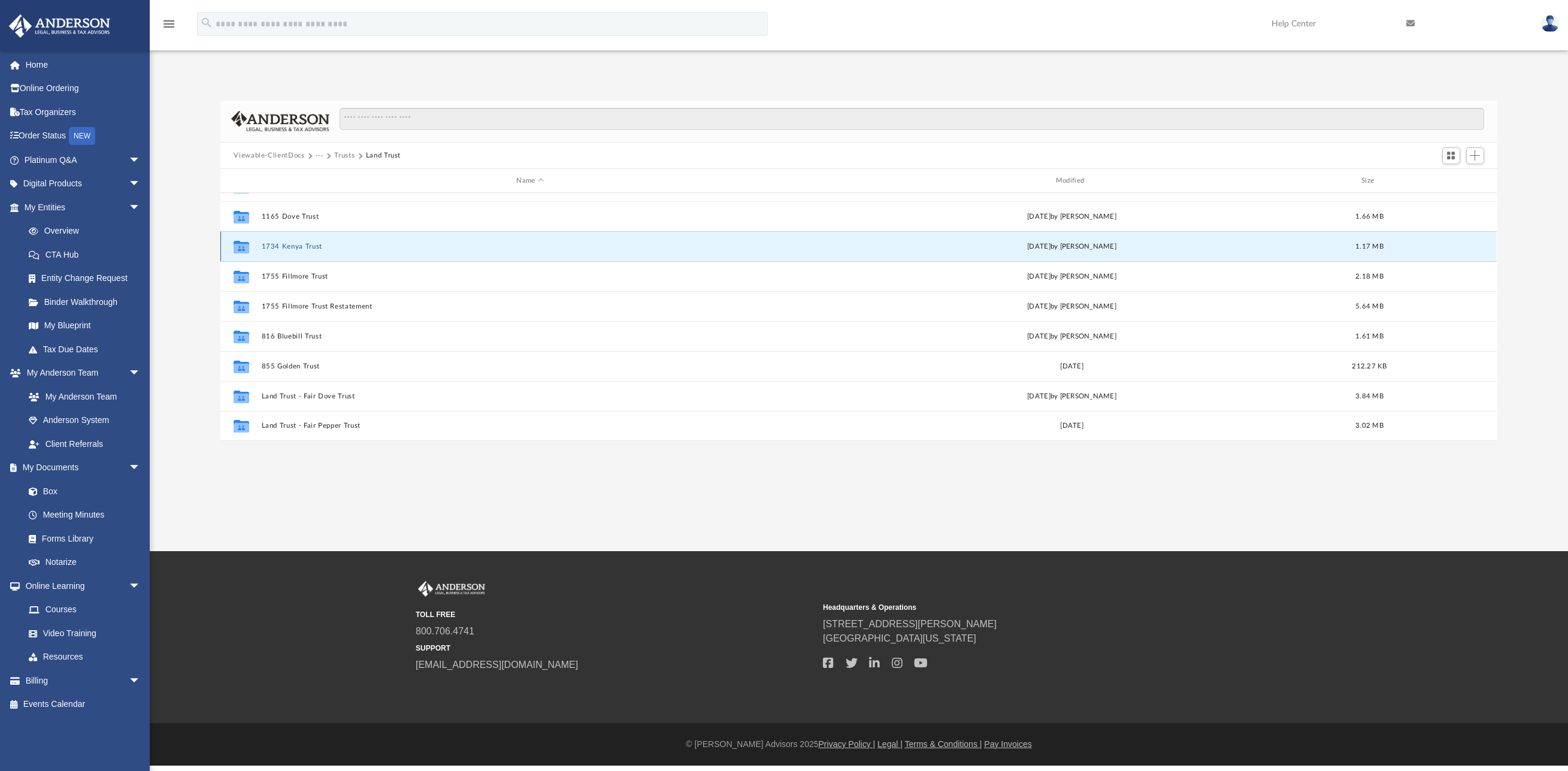
click at [300, 250] on button "1734 Kenya Trust" at bounding box center [530, 247] width 536 height 8
click at [299, 250] on button "1734 Kenya Trust" at bounding box center [530, 247] width 536 height 8
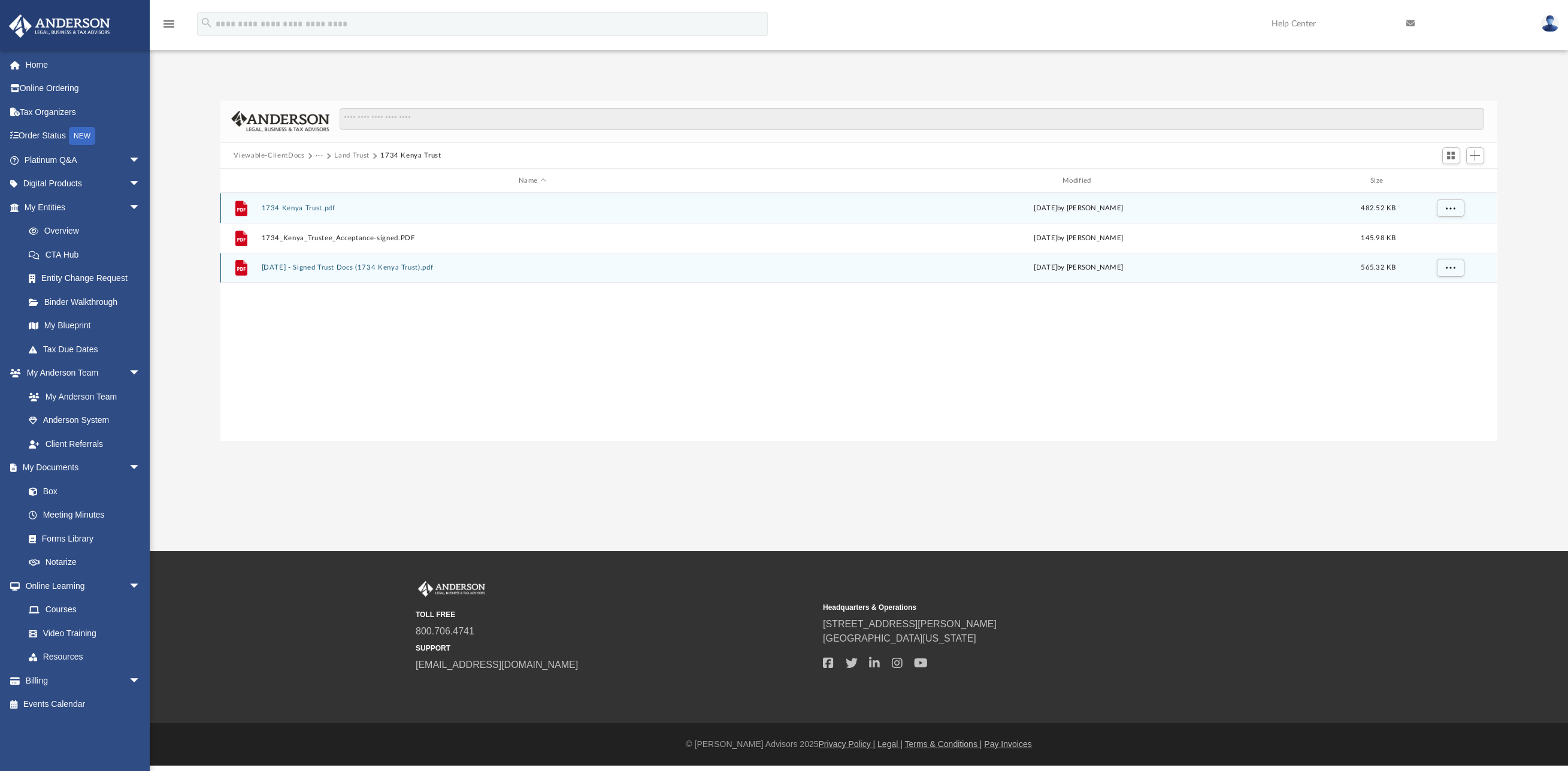
scroll to position [0, 0]
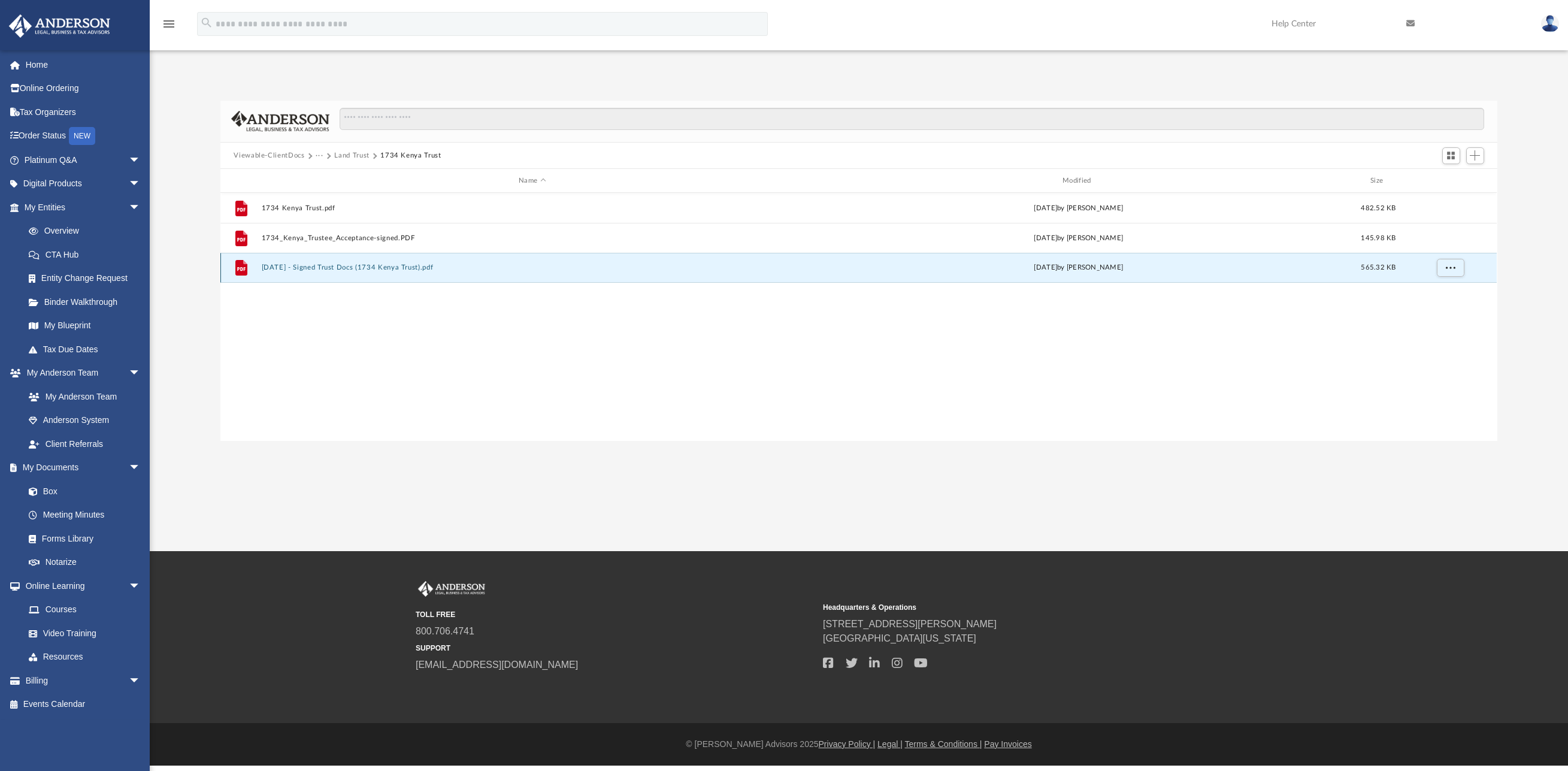
click at [298, 265] on button "2019.3.5 - Signed Trust Docs (1734 Kenya Trust).pdf" at bounding box center [533, 268] width 541 height 8
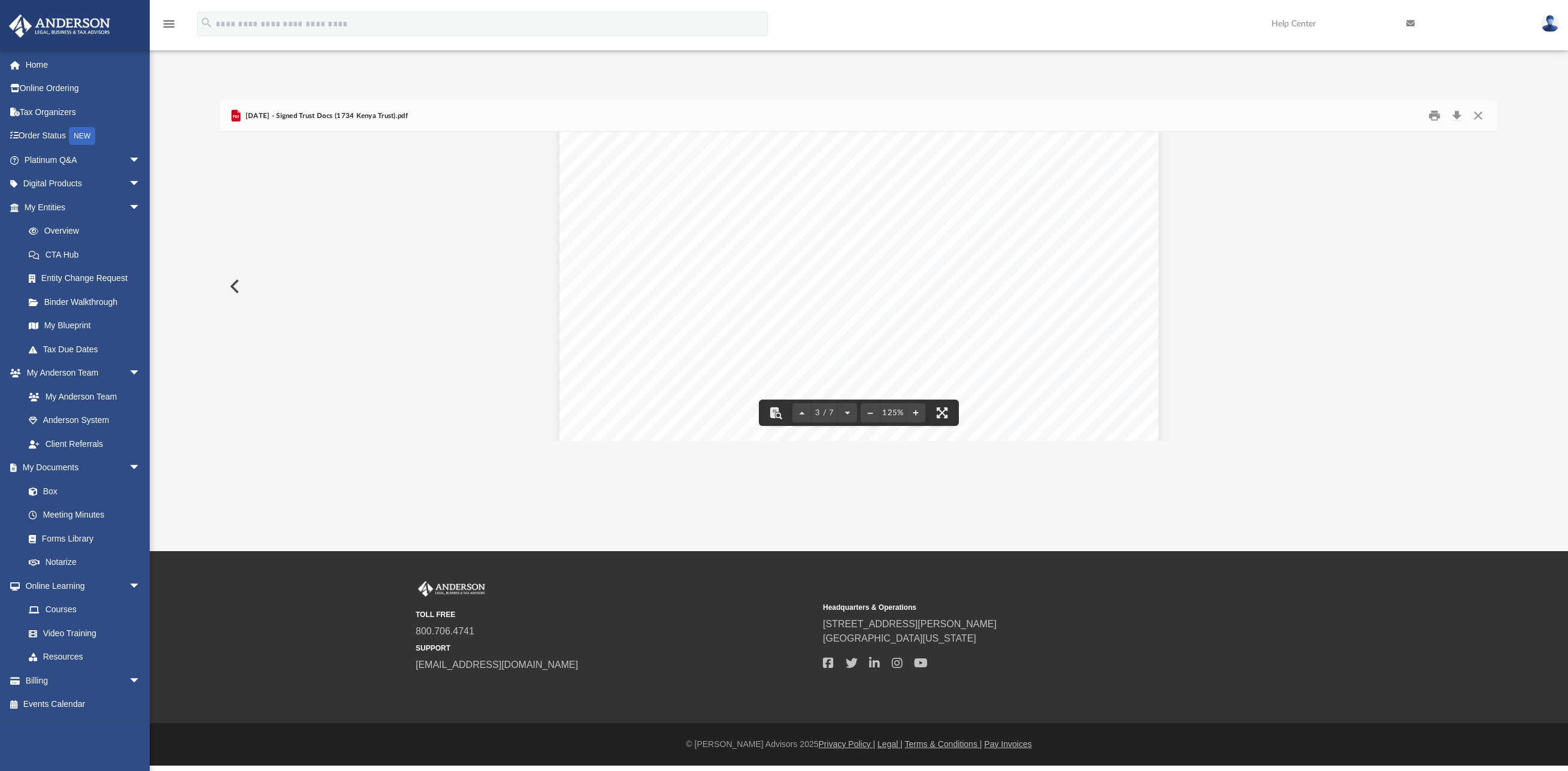
scroll to position [1800, 0]
click at [1477, 117] on button "Close" at bounding box center [1477, 116] width 21 height 18
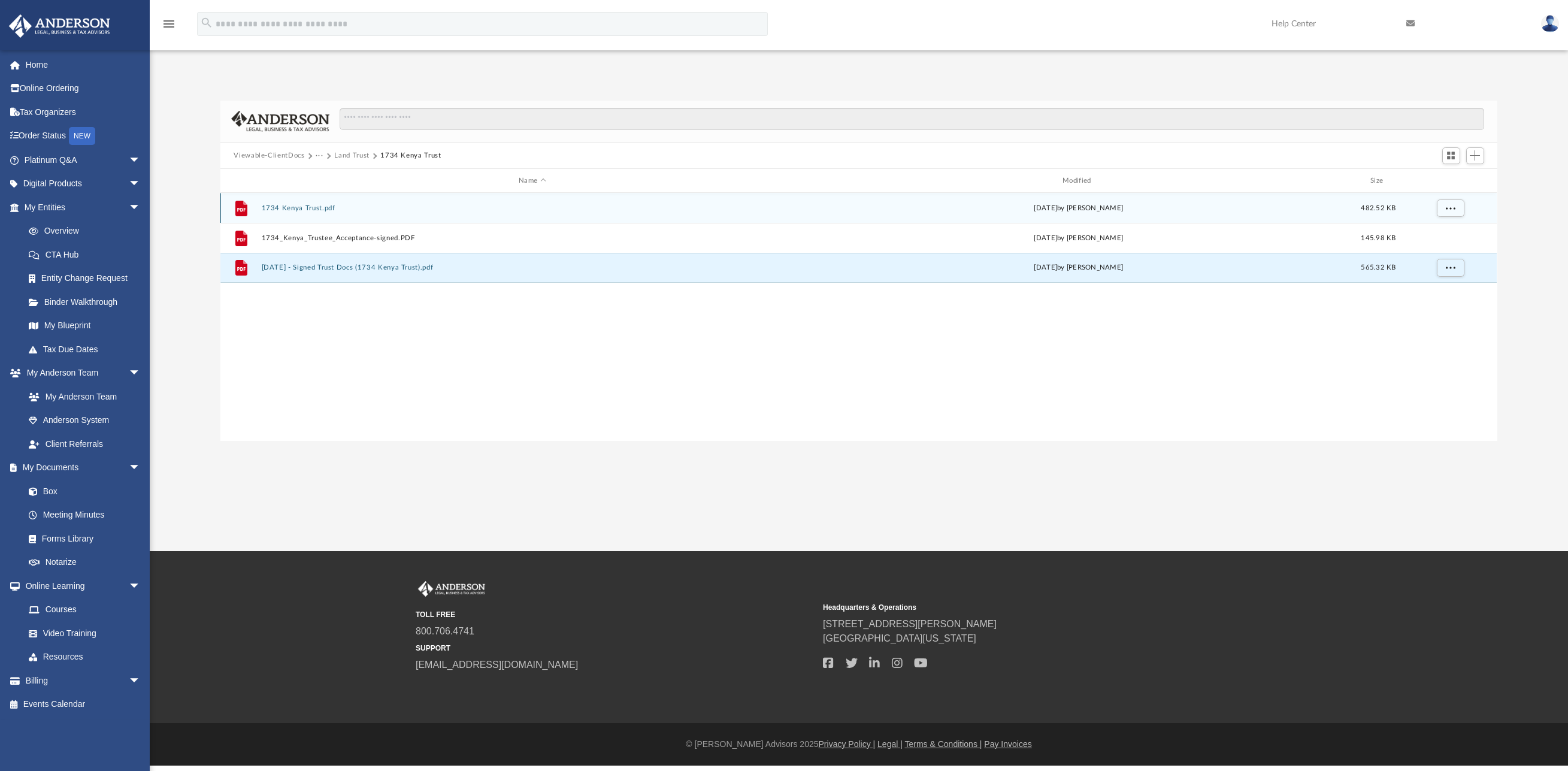
click at [308, 211] on button "1734 Kenya Trust.pdf" at bounding box center [533, 208] width 541 height 8
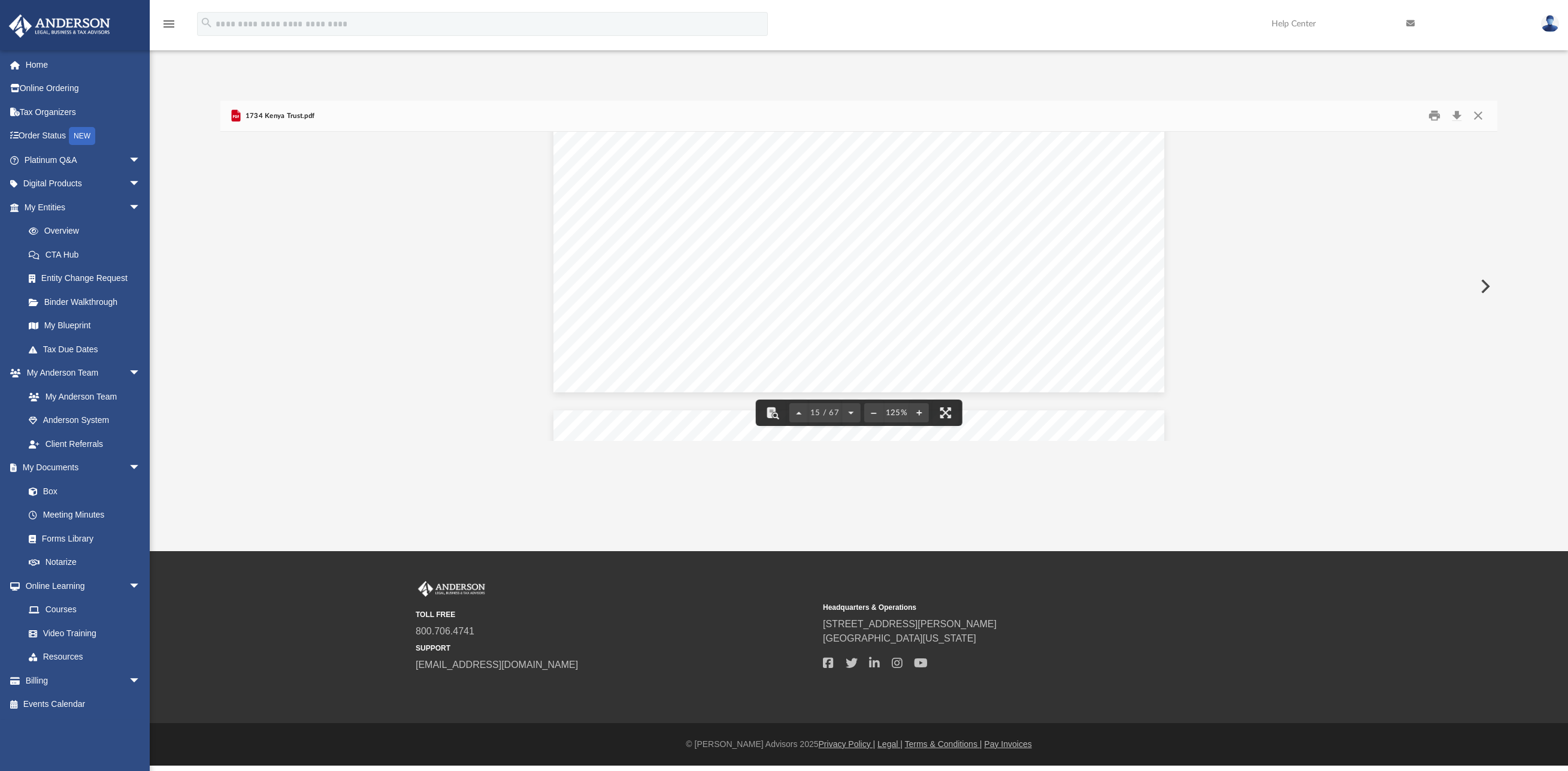
scroll to position [12510, 0]
click at [1476, 115] on button "Close" at bounding box center [1477, 116] width 21 height 18
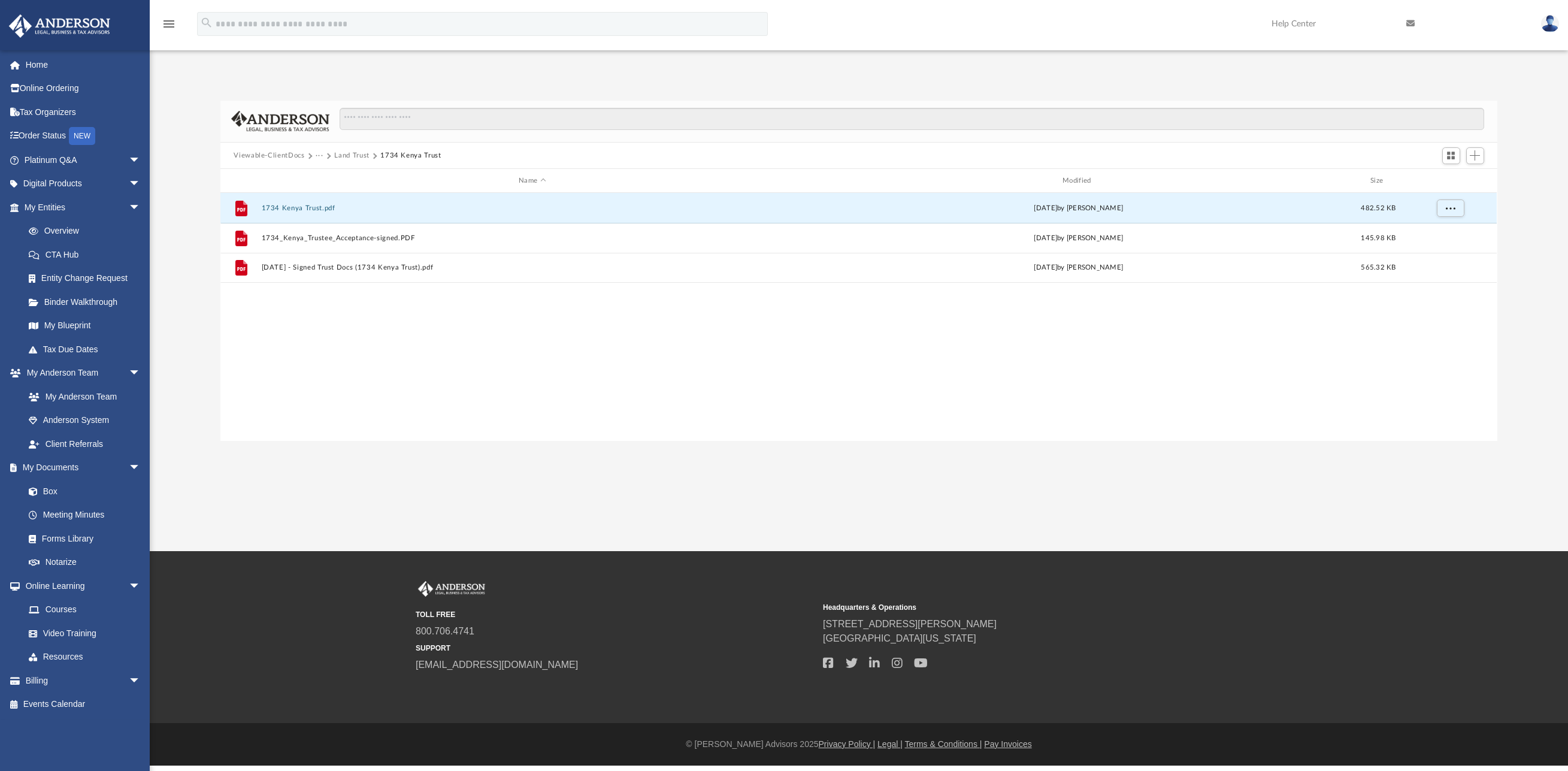
scroll to position [264, 1267]
click at [347, 151] on button "Land Trust" at bounding box center [352, 155] width 36 height 11
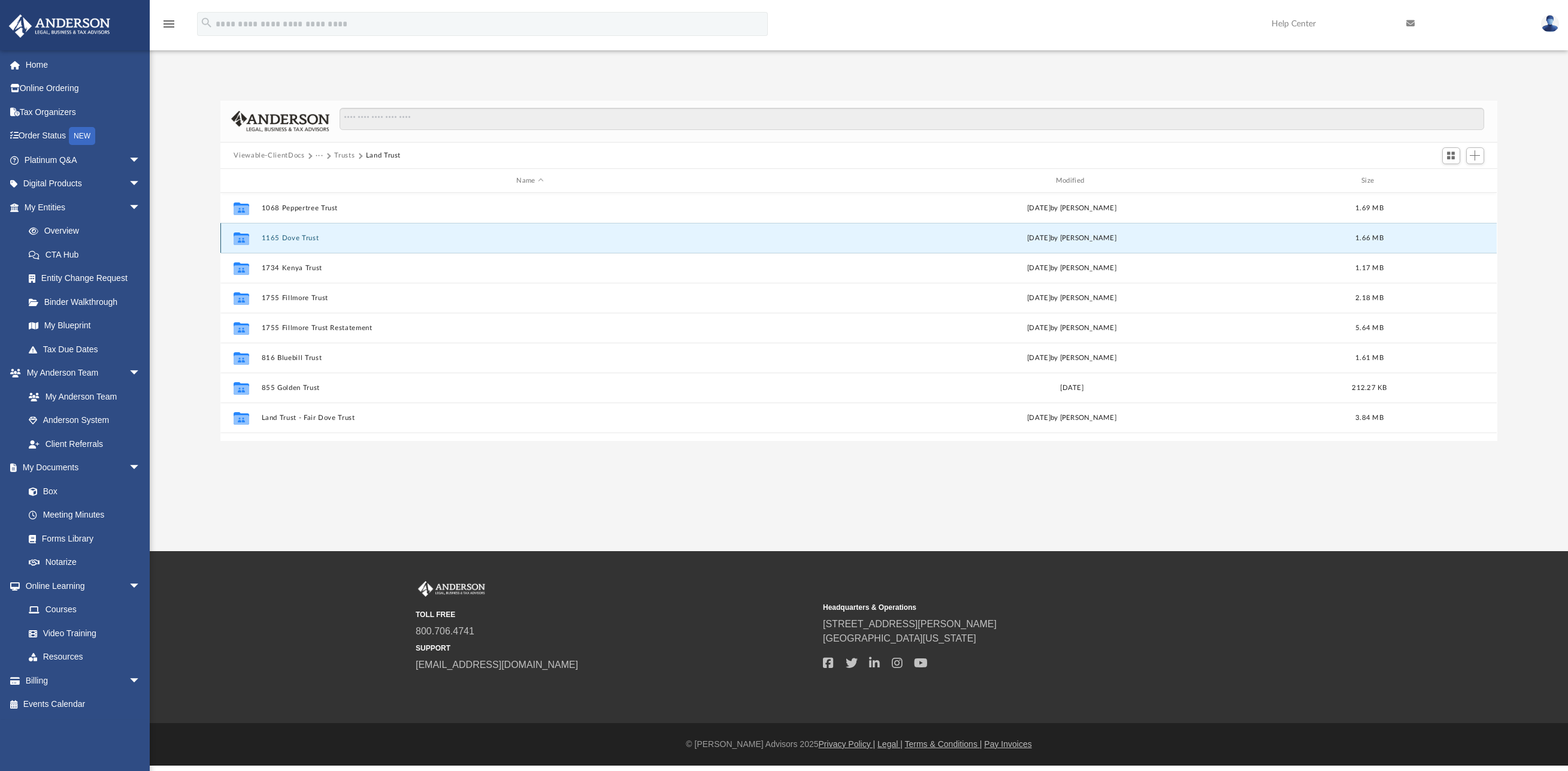
click at [304, 241] on button "1165 Dove Trust" at bounding box center [530, 238] width 536 height 8
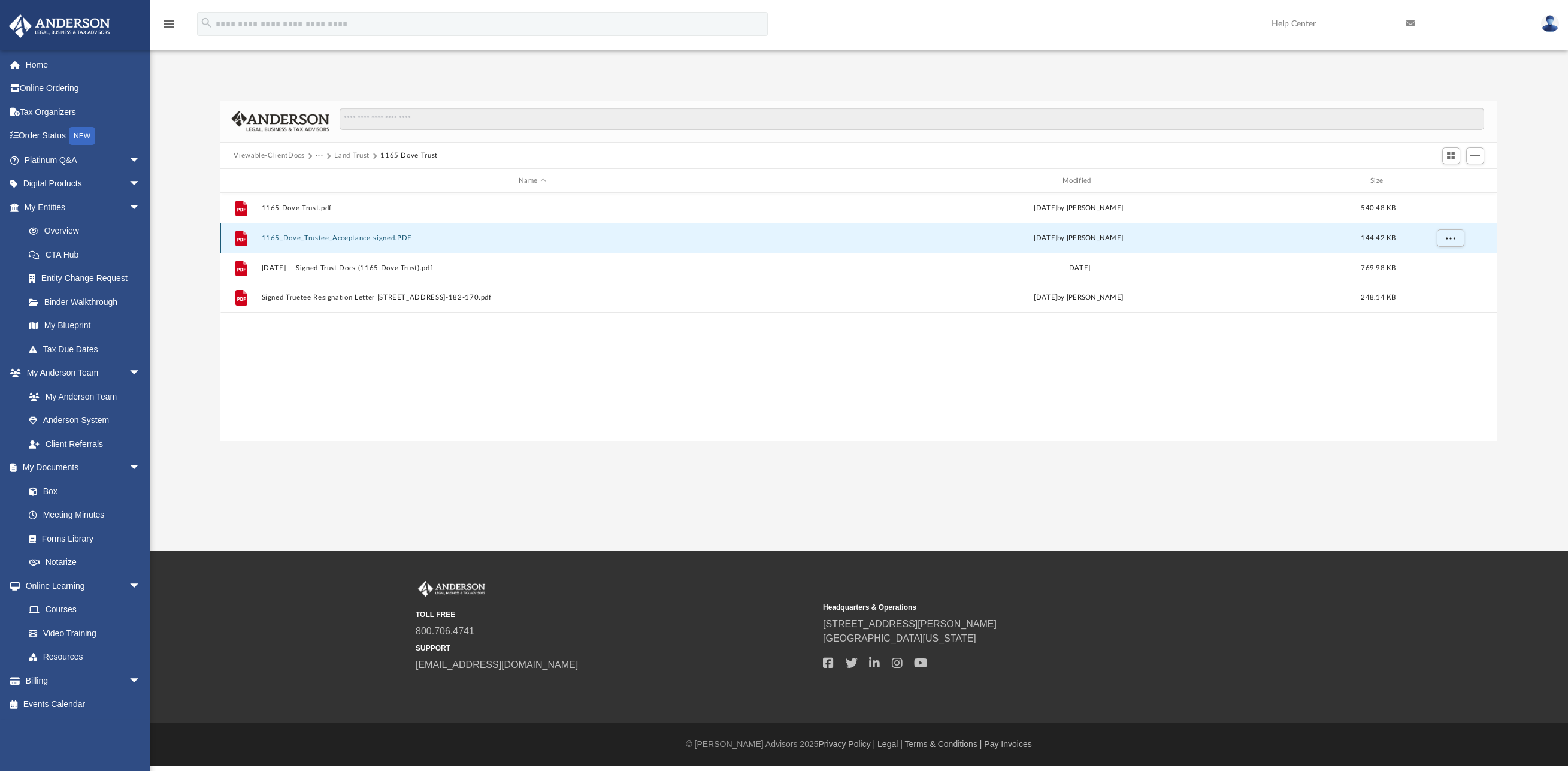
click at [343, 240] on button "1165_Dove_Trustee_Acceptance-signed.PDF" at bounding box center [533, 238] width 541 height 8
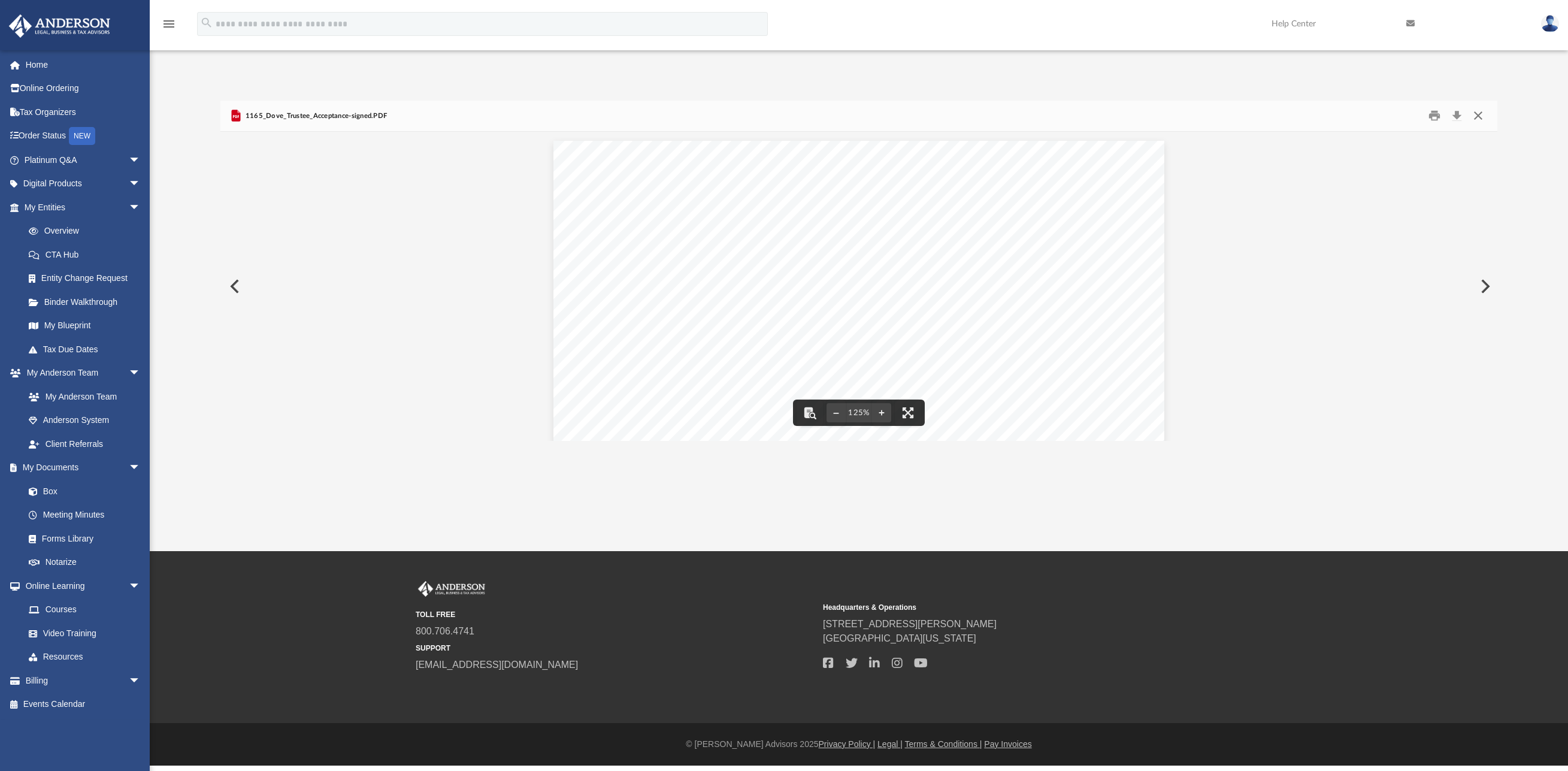
click at [1482, 116] on button "Close" at bounding box center [1477, 116] width 21 height 18
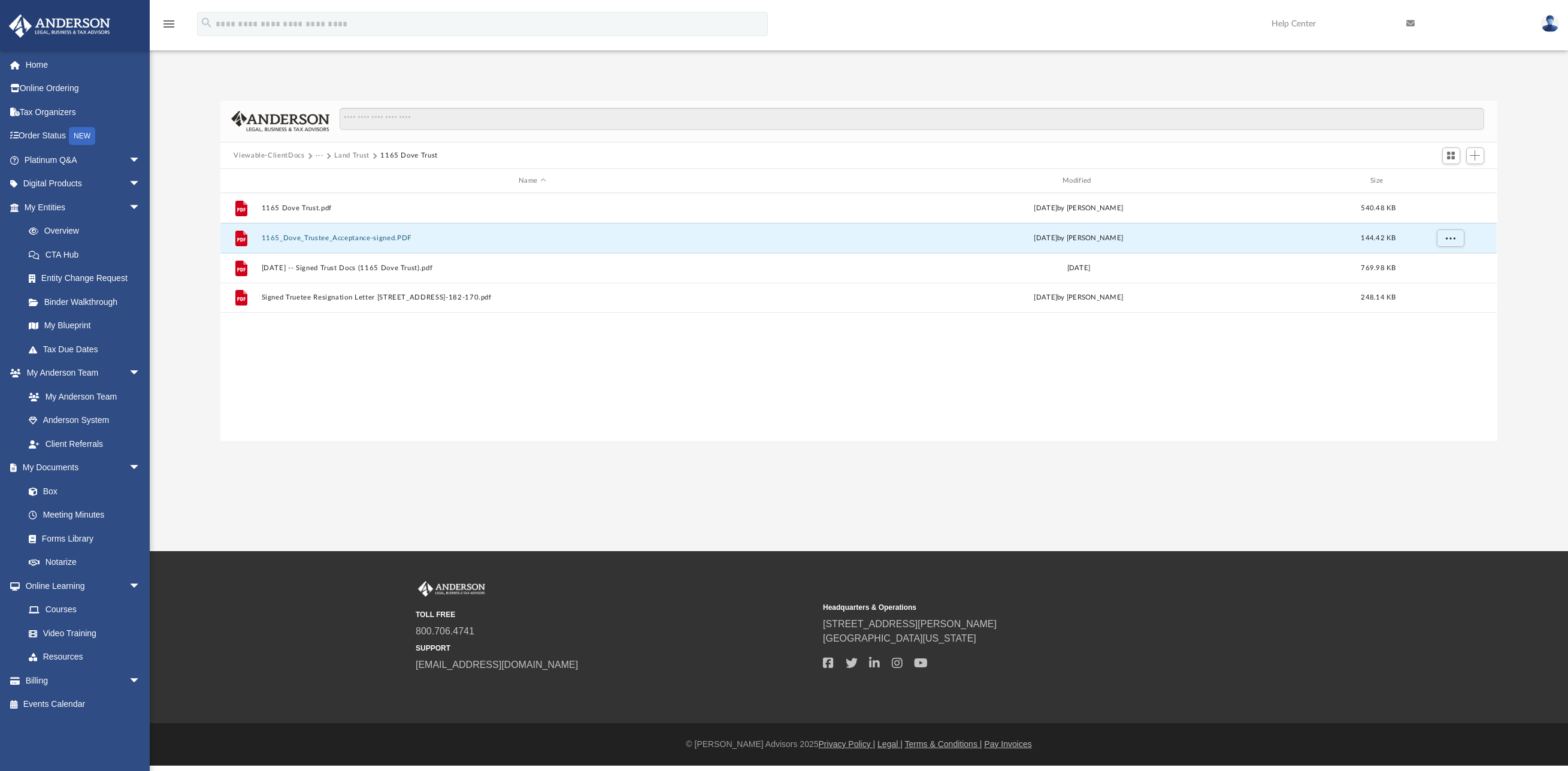
click at [348, 153] on button "Land Trust" at bounding box center [352, 155] width 36 height 11
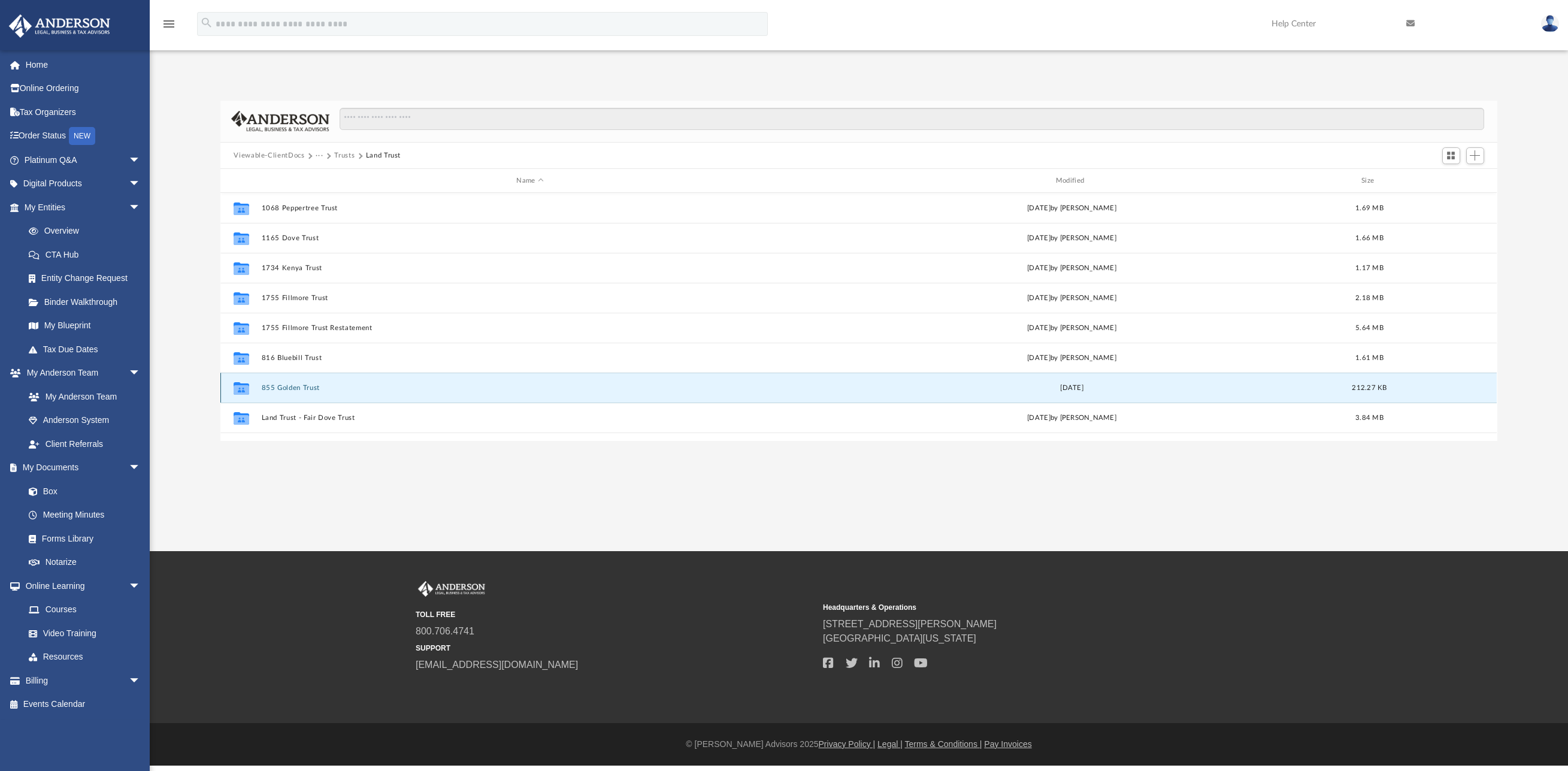
click at [306, 390] on button "855 Golden Trust" at bounding box center [530, 387] width 536 height 8
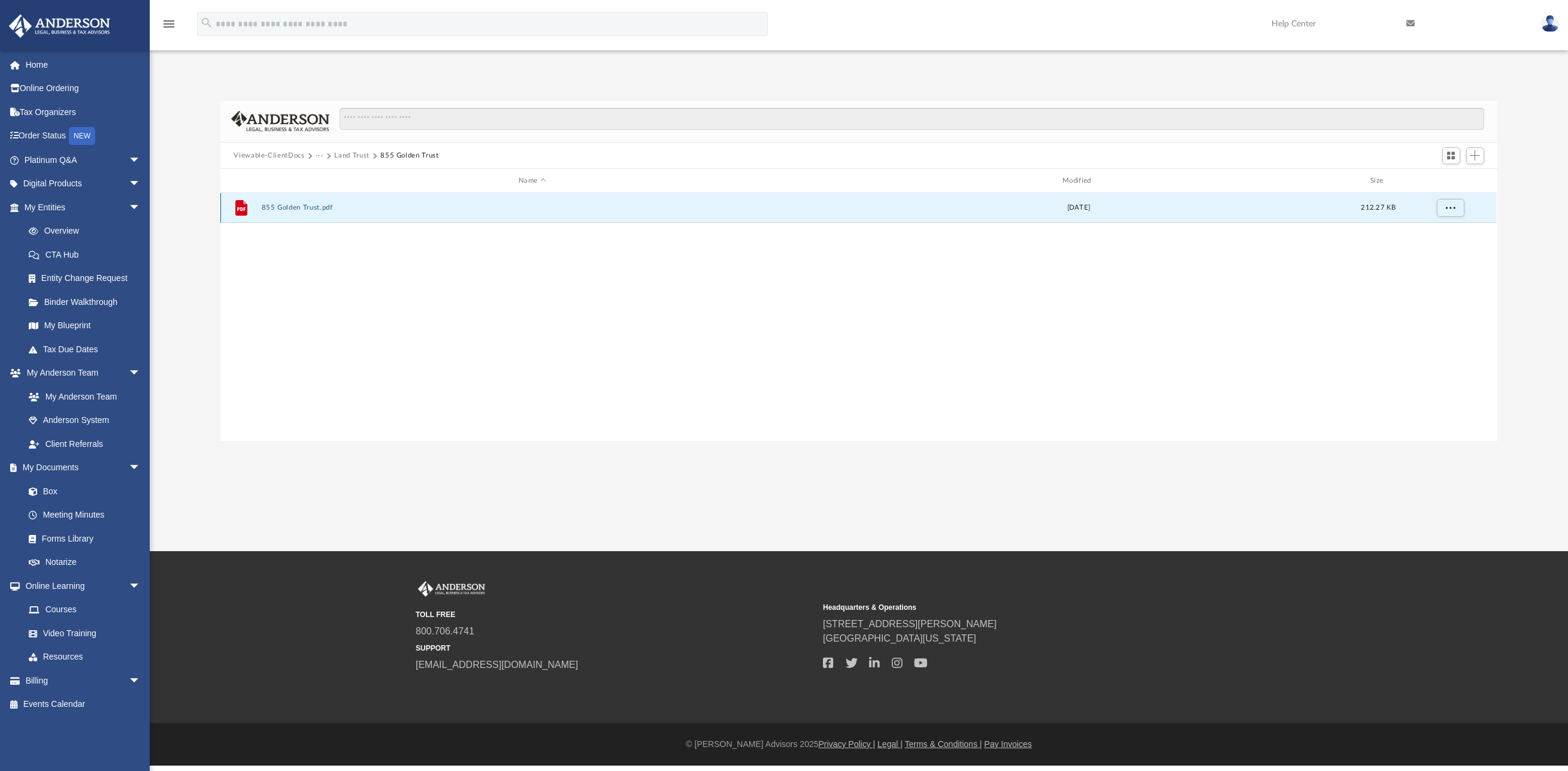
click at [280, 204] on button "855 Golden Trust.pdf" at bounding box center [533, 208] width 541 height 8
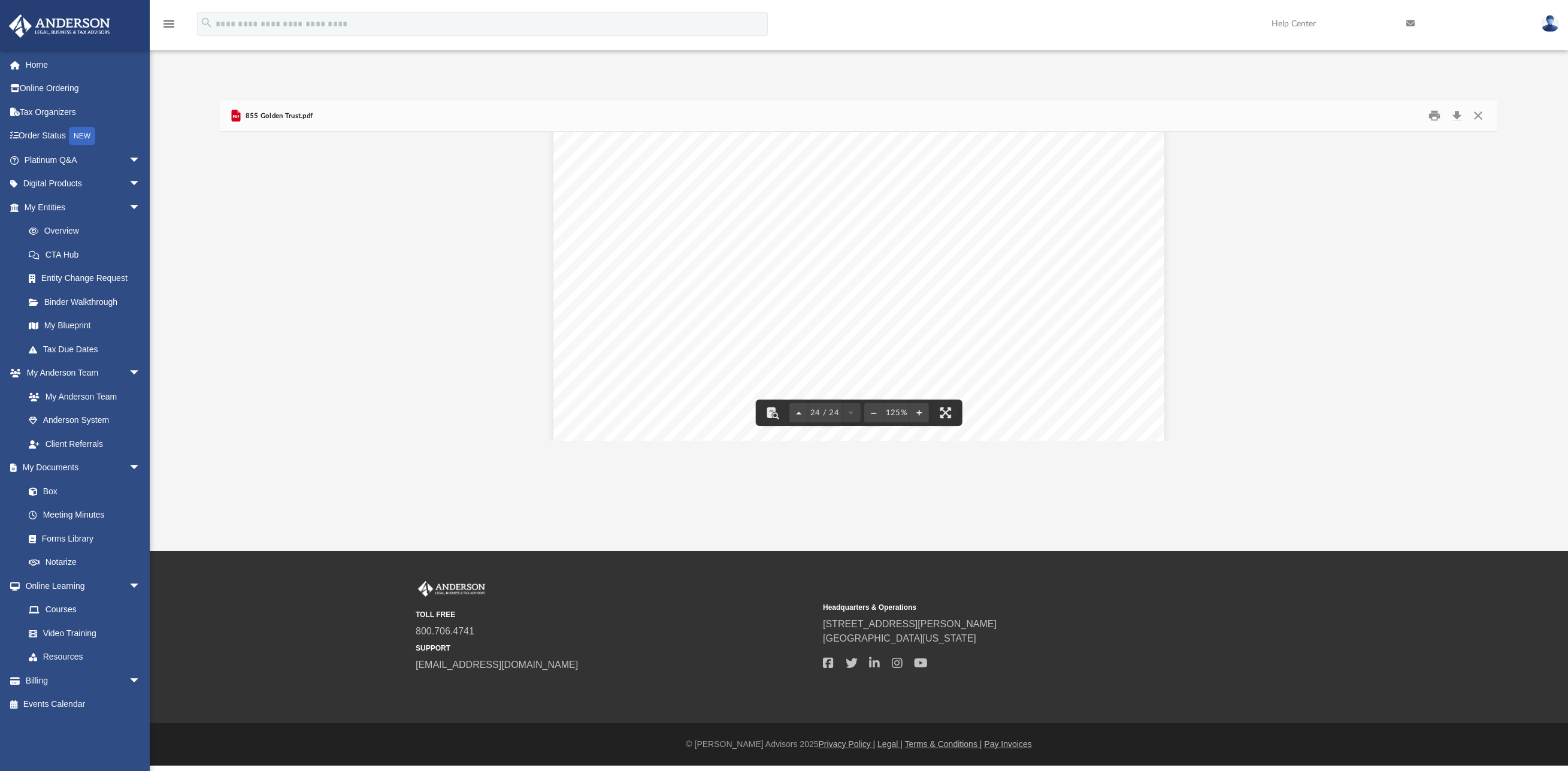
scroll to position [19102, 0]
click at [1481, 112] on button "Close" at bounding box center [1477, 116] width 21 height 18
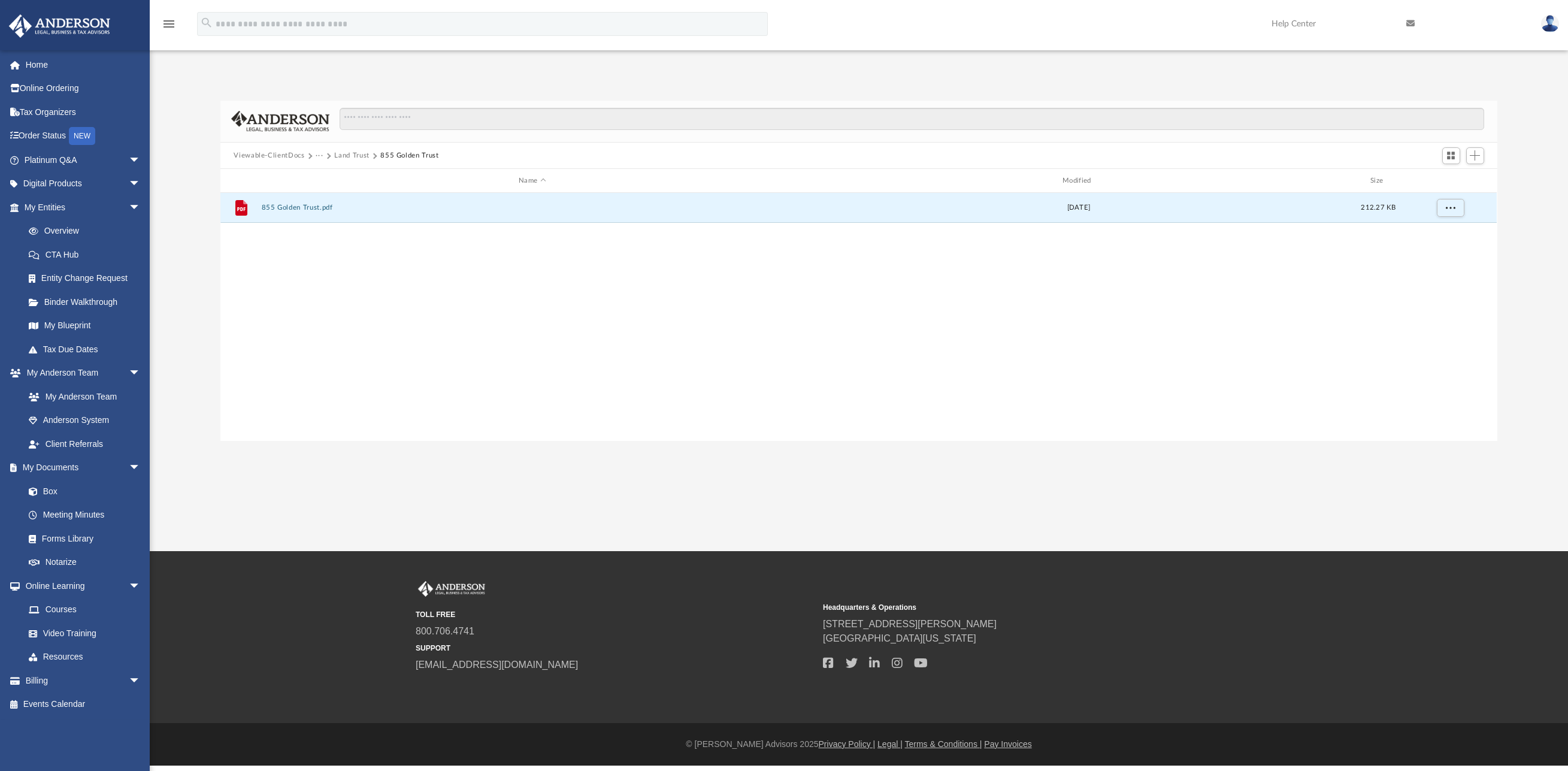
click at [353, 153] on button "Land Trust" at bounding box center [352, 155] width 36 height 11
